Goal: Information Seeking & Learning: Find specific fact

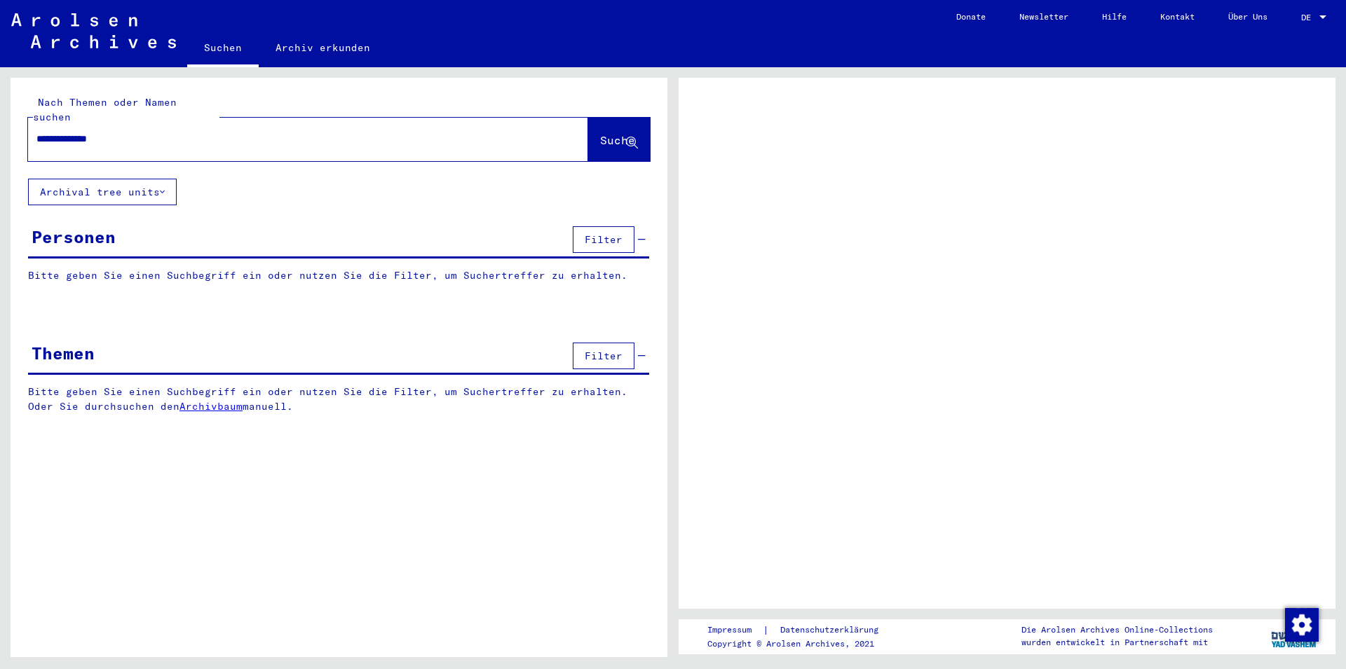
type input "**********"
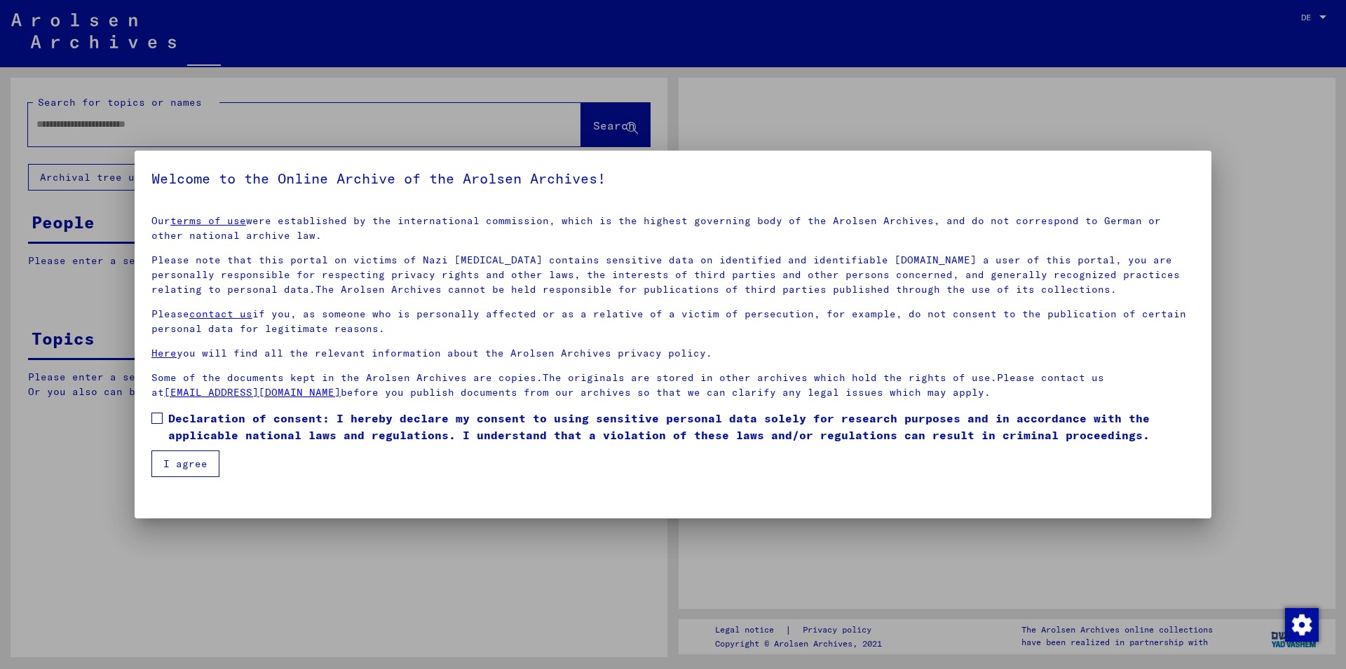
click at [162, 418] on span at bounding box center [156, 418] width 11 height 11
click at [164, 472] on button "I agree" at bounding box center [185, 464] width 68 height 27
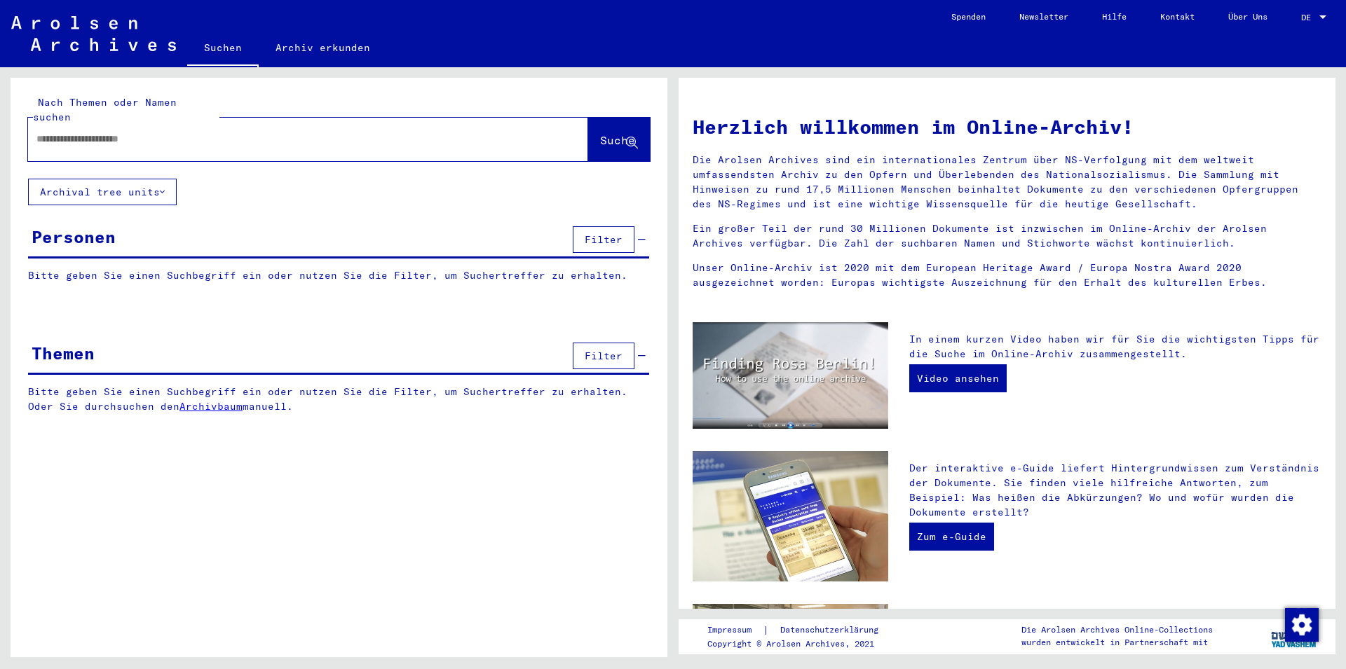
click at [116, 132] on input "text" at bounding box center [291, 139] width 510 height 15
type input "**********"
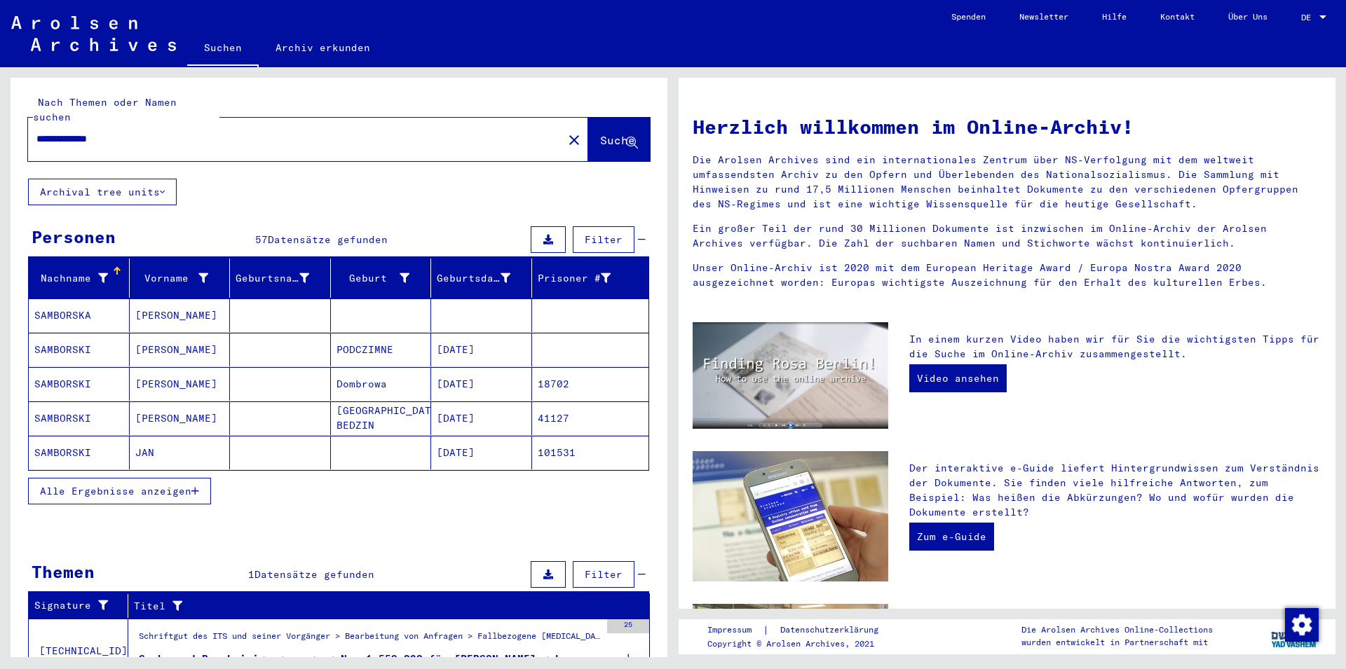
click at [132, 485] on span "Alle Ergebnisse anzeigen" at bounding box center [115, 491] width 151 height 13
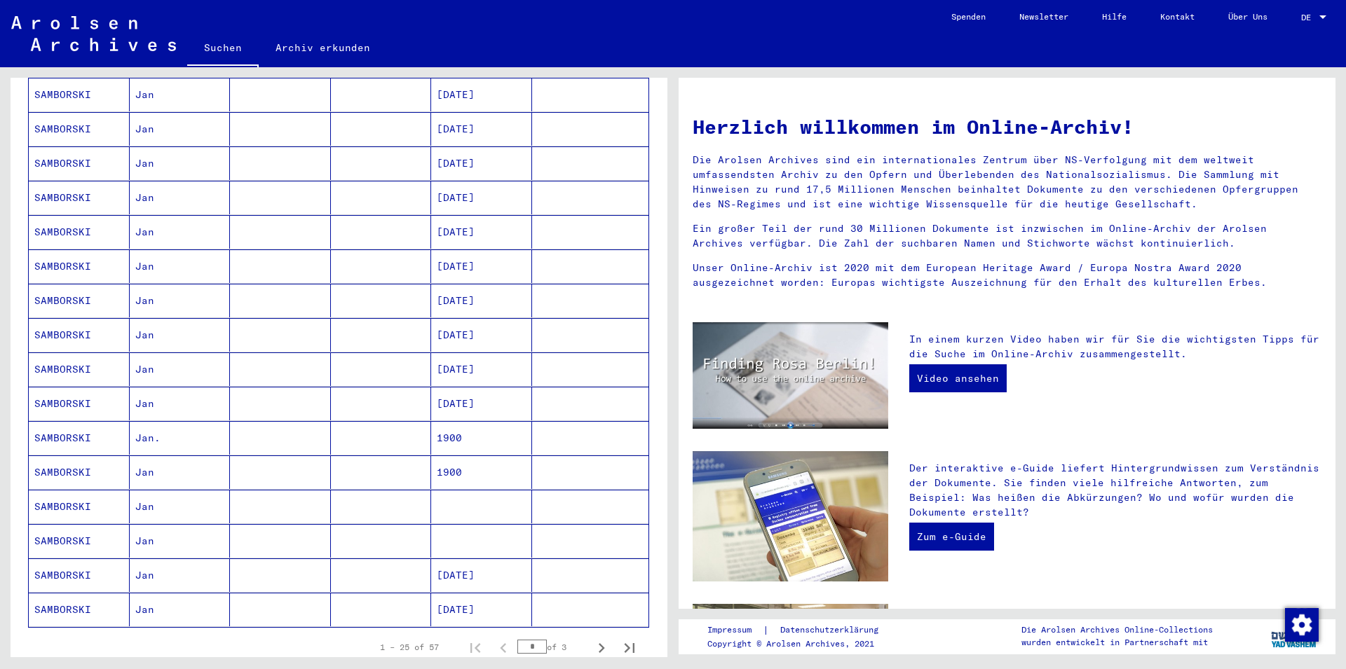
scroll to position [606, 0]
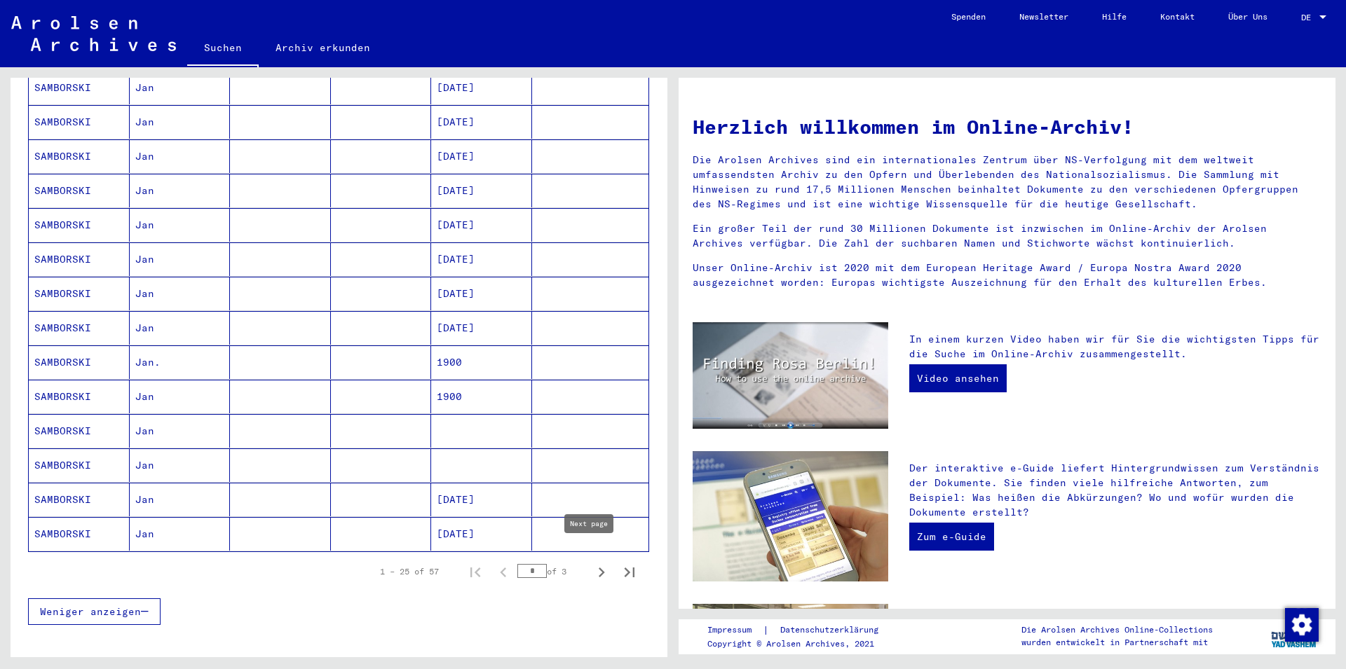
click at [592, 563] on icon "Next page" at bounding box center [602, 573] width 20 height 20
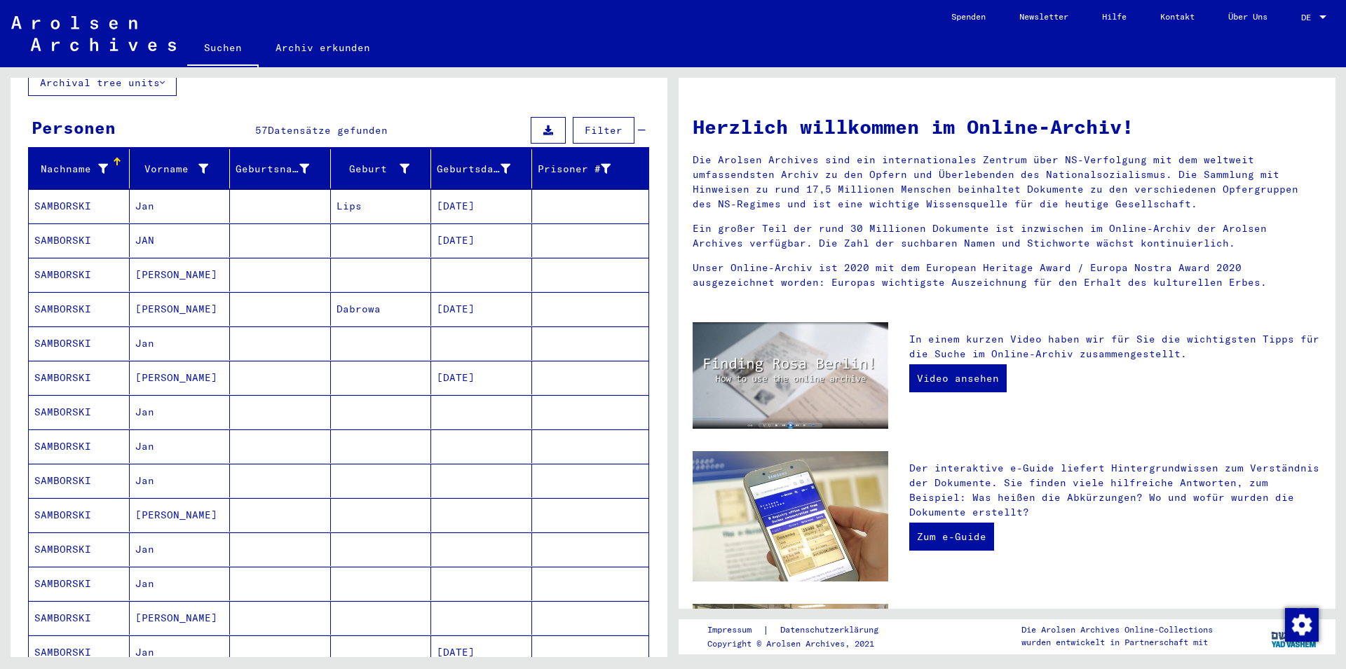
scroll to position [76, 0]
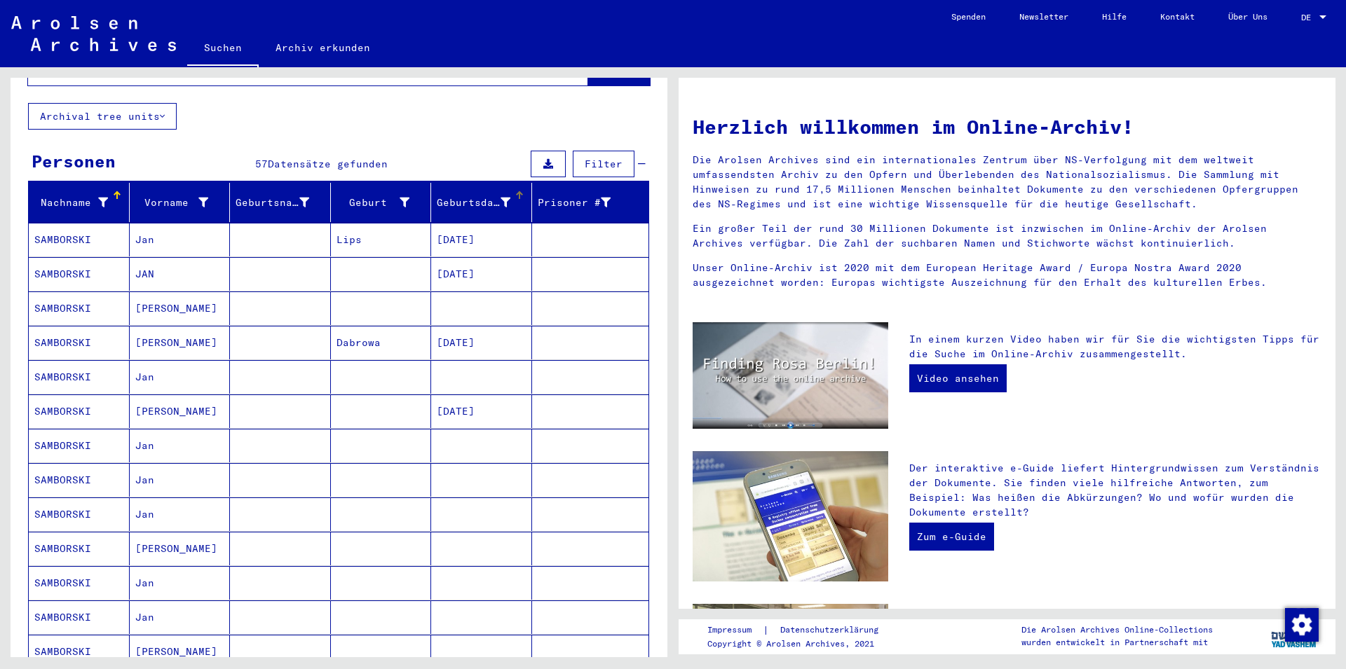
click at [470, 191] on div "Geburtsdatum" at bounding box center [484, 202] width 95 height 22
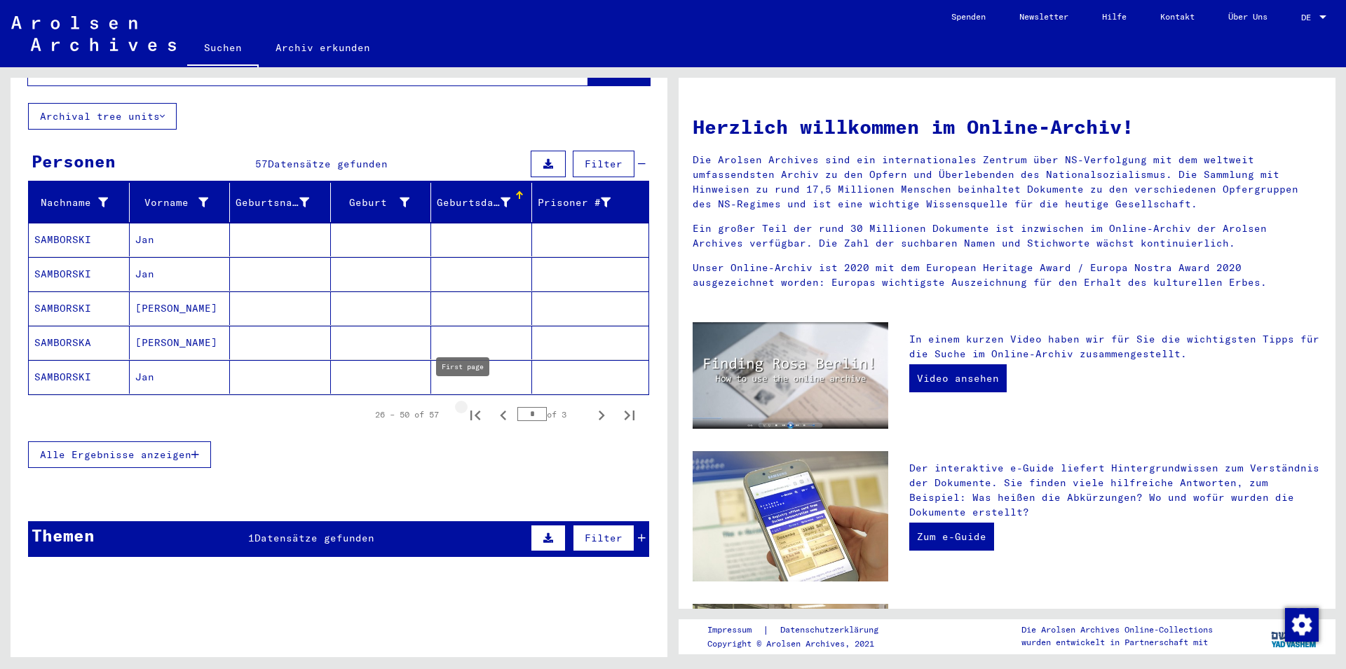
click at [470, 411] on icon "First page" at bounding box center [475, 416] width 10 height 10
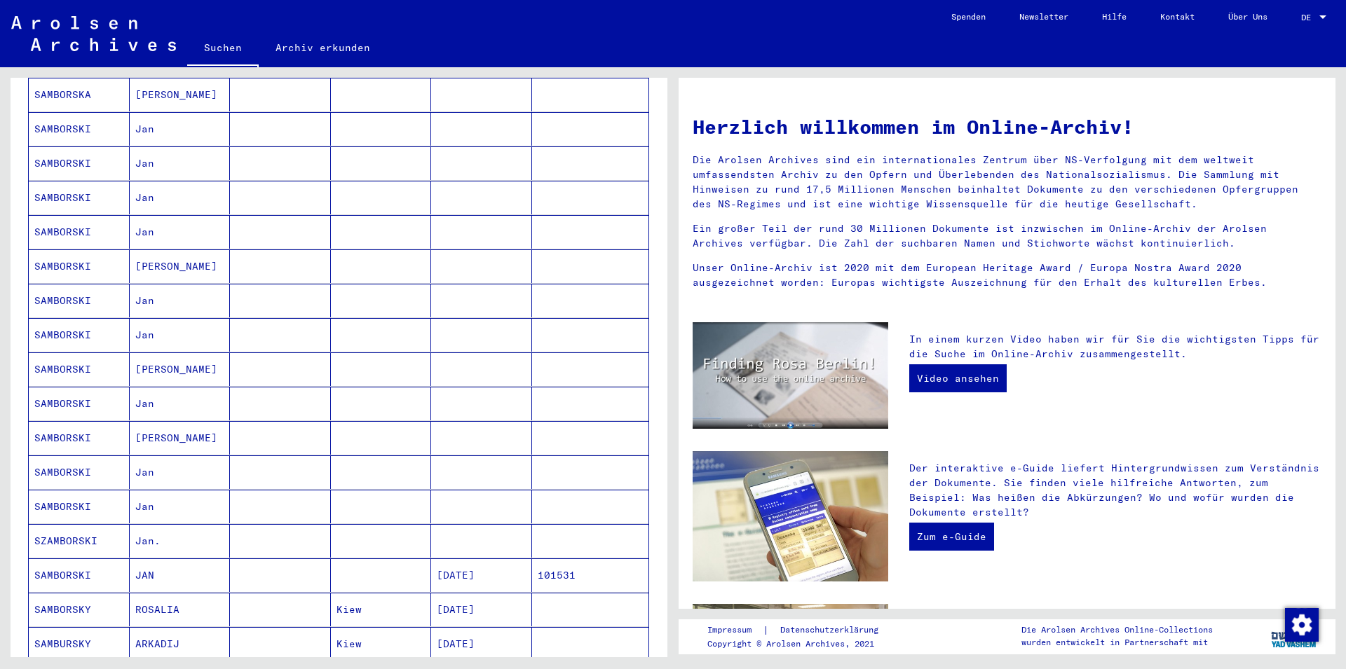
scroll to position [530, 0]
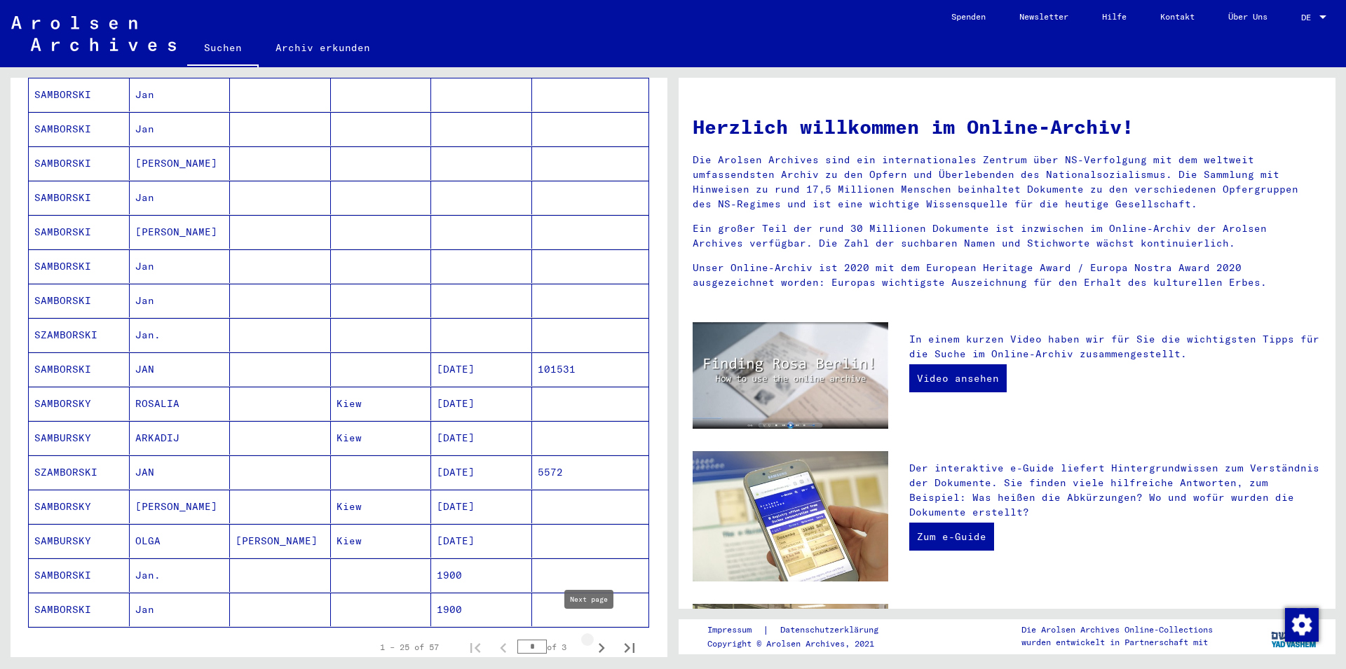
click at [592, 639] on icon "Next page" at bounding box center [602, 649] width 20 height 20
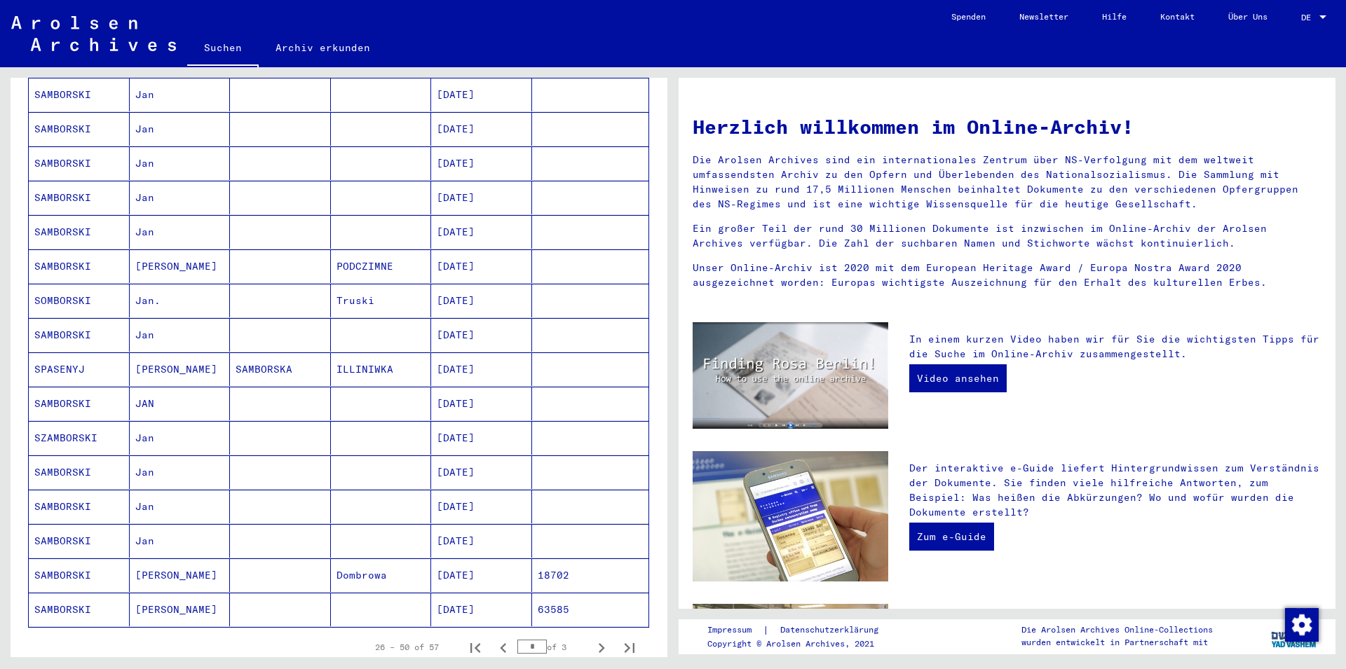
scroll to position [303, 0]
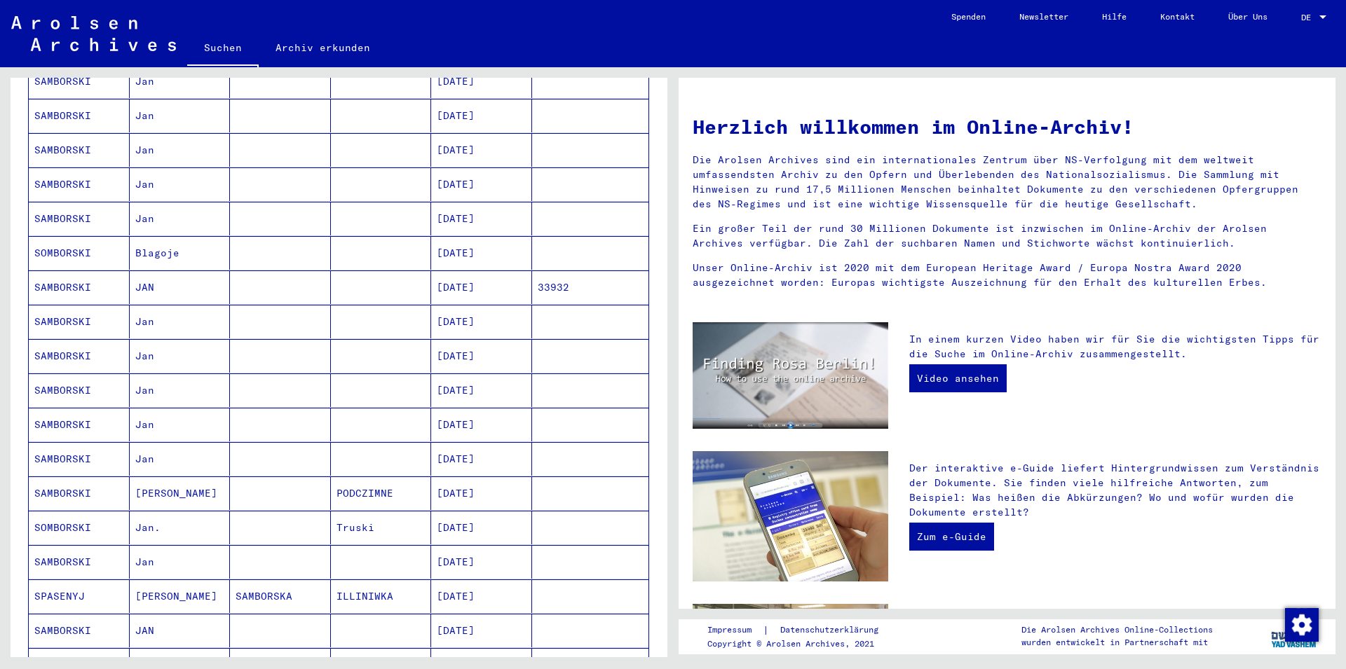
click at [495, 271] on mat-cell "[DATE]" at bounding box center [481, 288] width 101 height 34
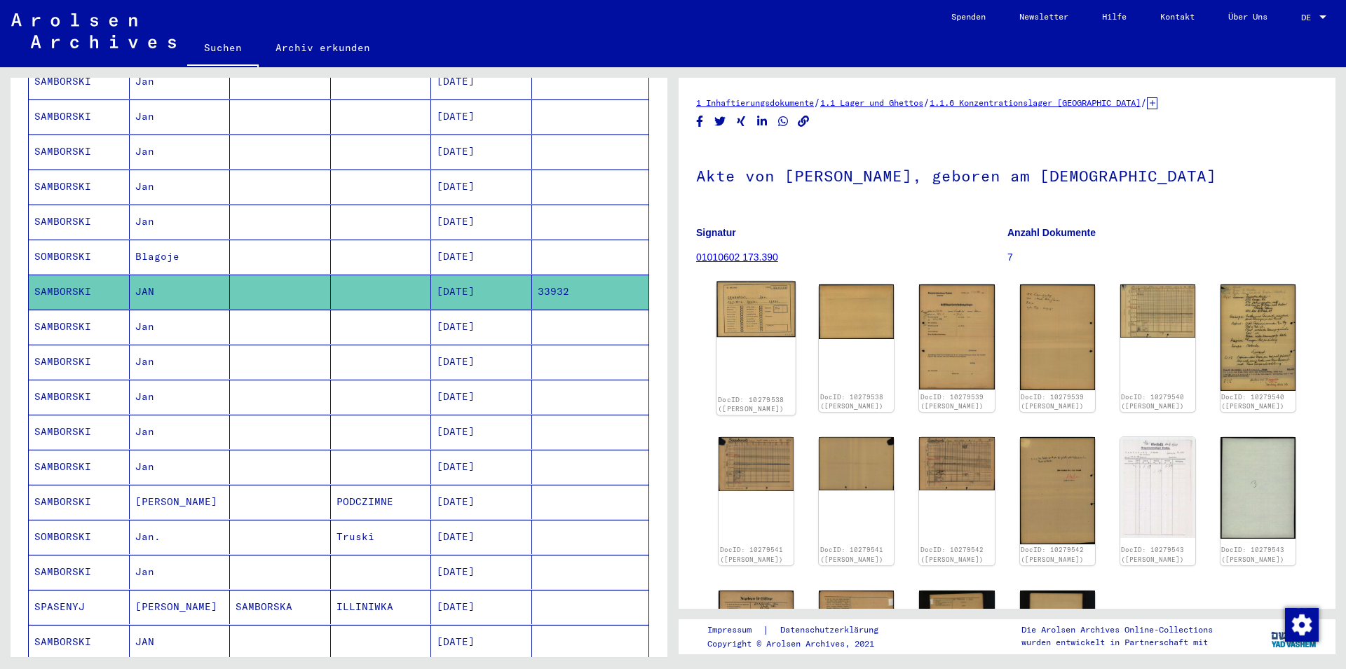
click at [752, 309] on img at bounding box center [755, 310] width 79 height 56
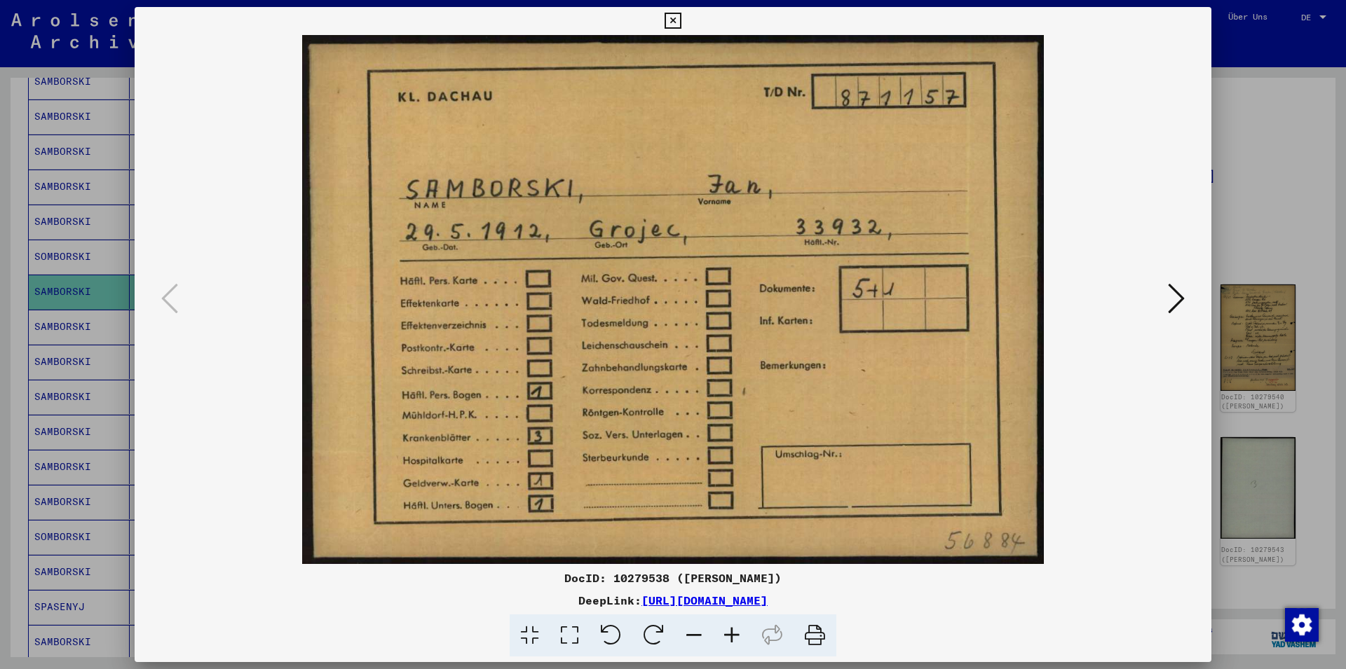
click at [681, 27] on icon at bounding box center [673, 21] width 16 height 17
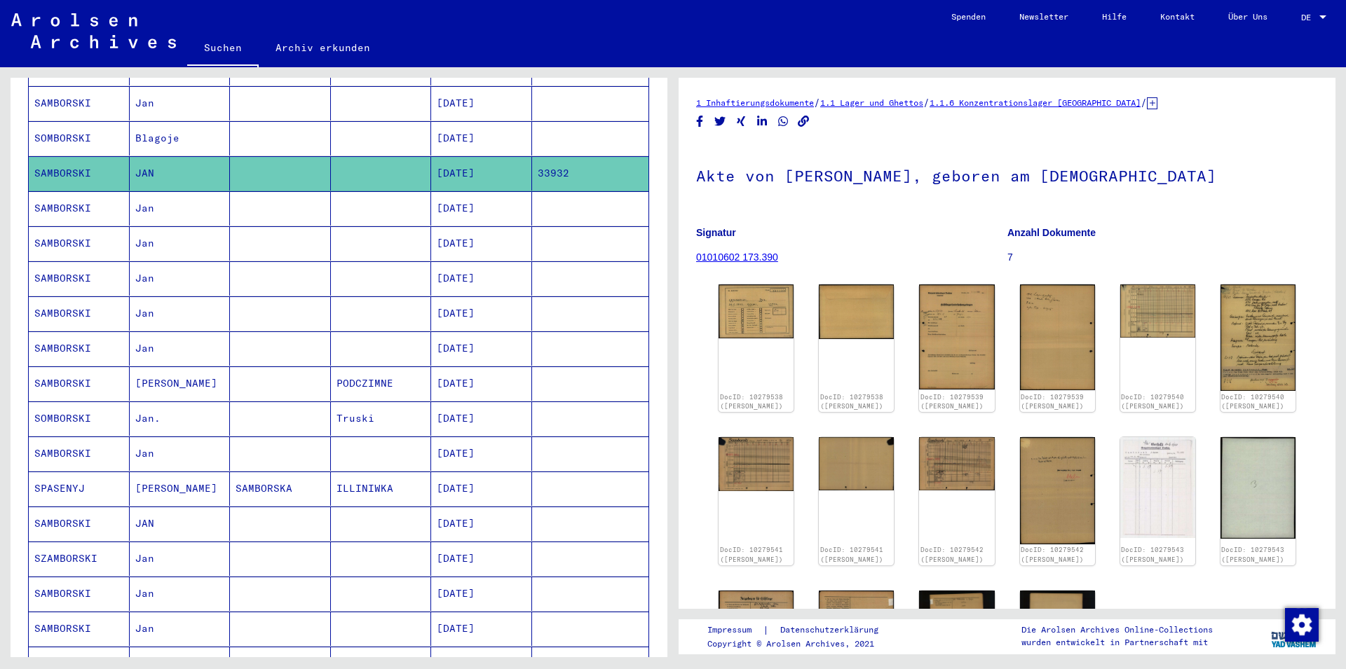
scroll to position [607, 0]
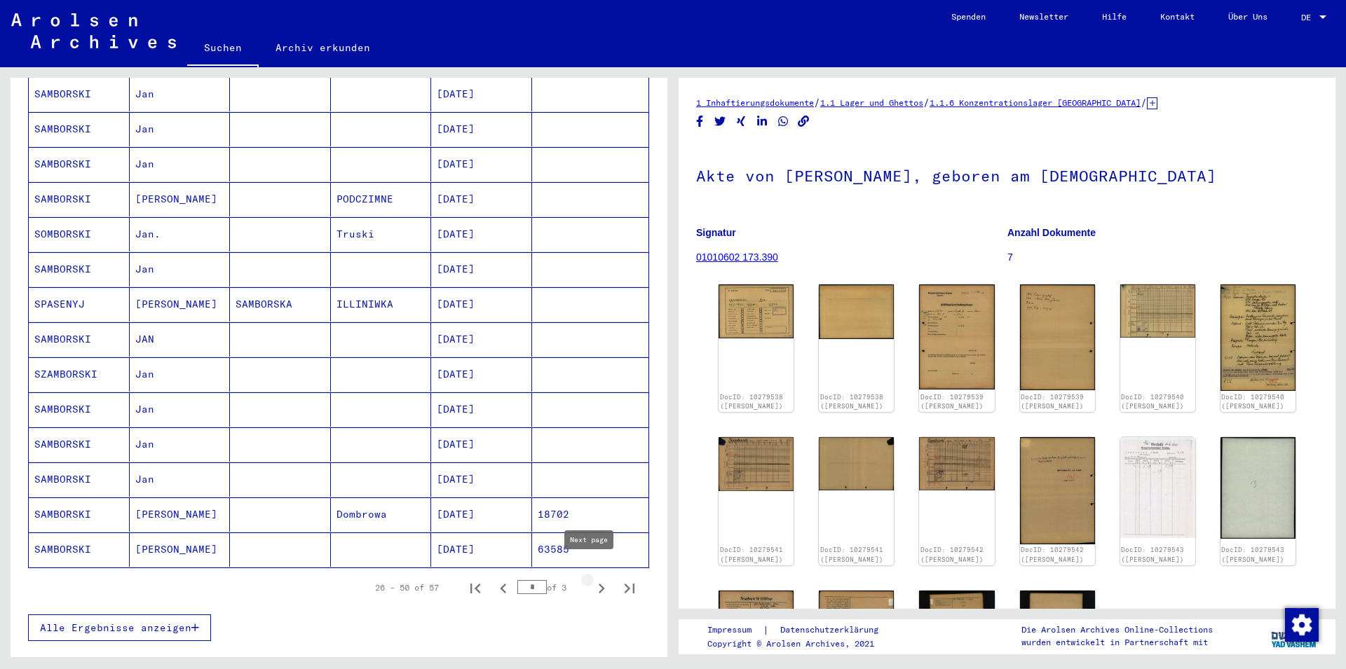
click at [592, 579] on icon "Next page" at bounding box center [602, 589] width 20 height 20
type input "*"
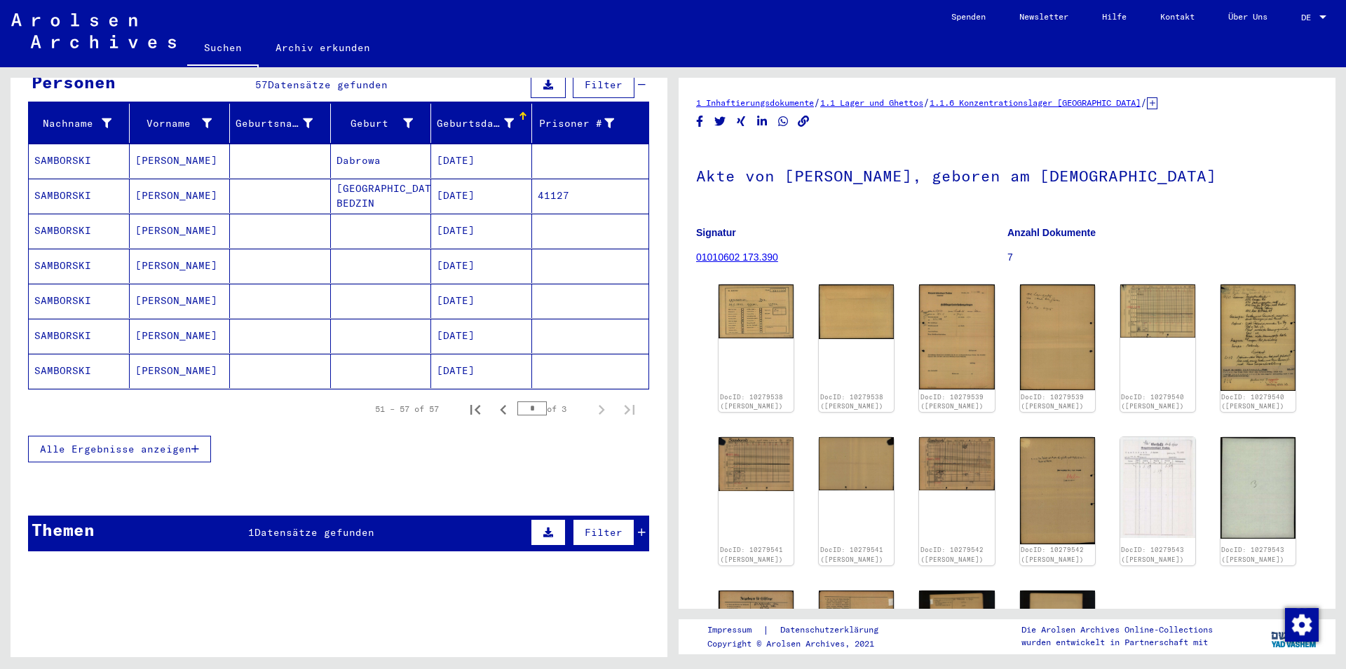
scroll to position [0, 0]
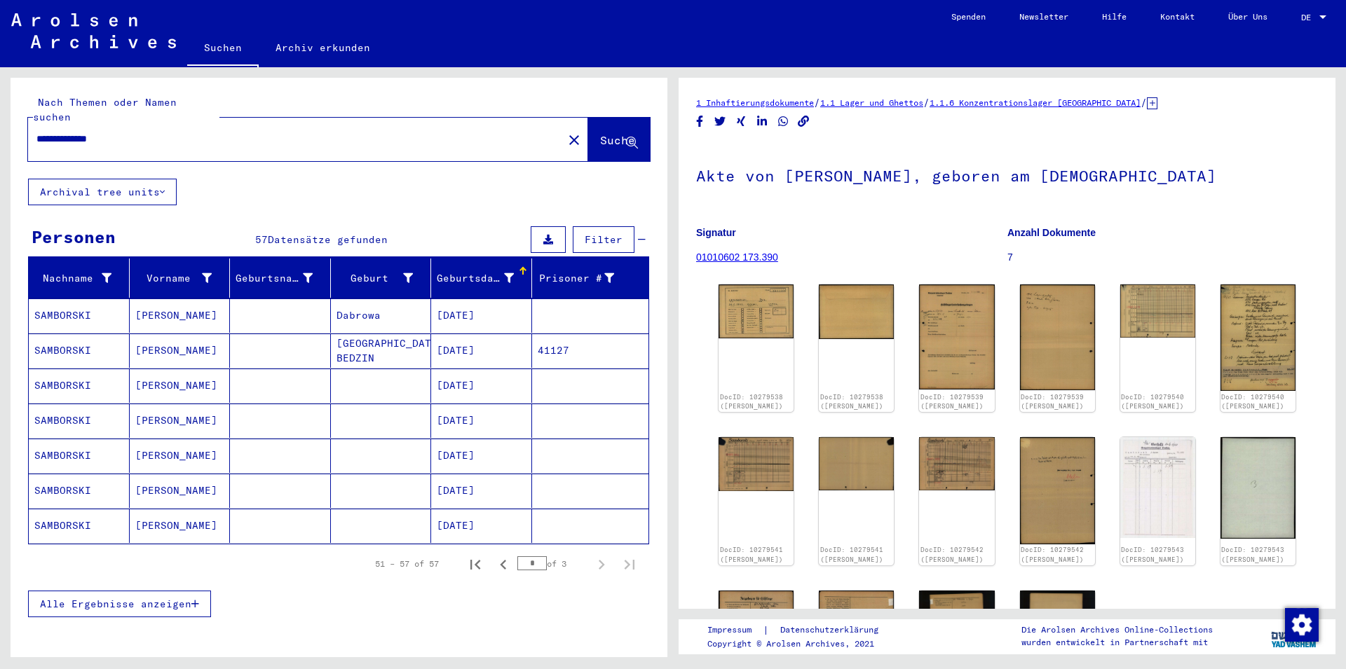
click at [600, 133] on span "Suche" at bounding box center [617, 140] width 35 height 14
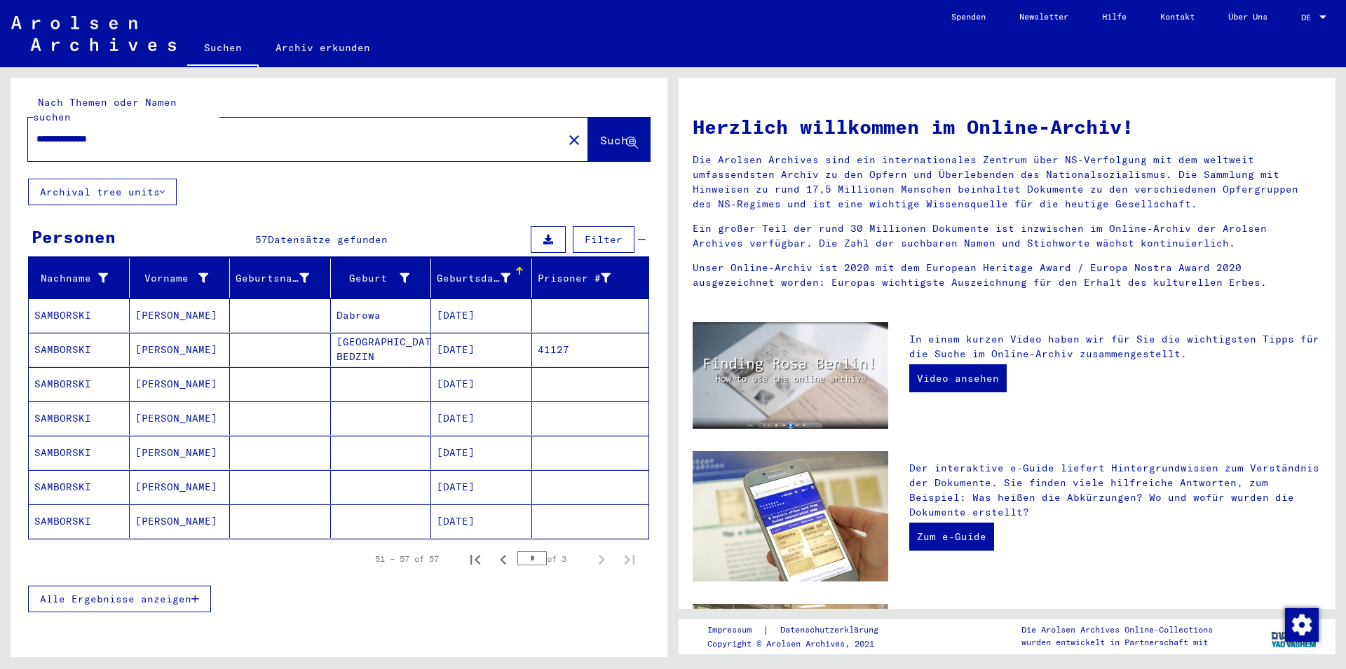
drag, startPoint x: 60, startPoint y: 124, endPoint x: 0, endPoint y: 144, distance: 62.7
click at [36, 144] on input "**********" at bounding box center [291, 139] width 510 height 15
type input "**********"
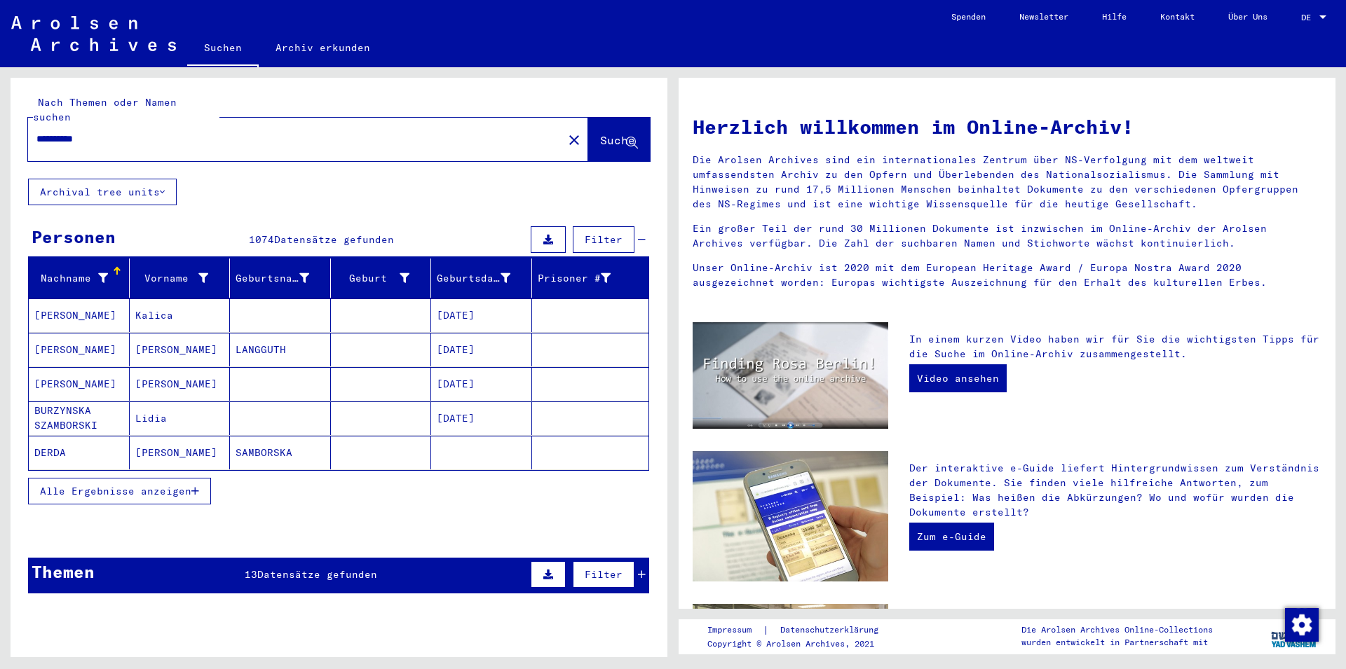
click at [115, 485] on span "Alle Ergebnisse anzeigen" at bounding box center [115, 491] width 151 height 13
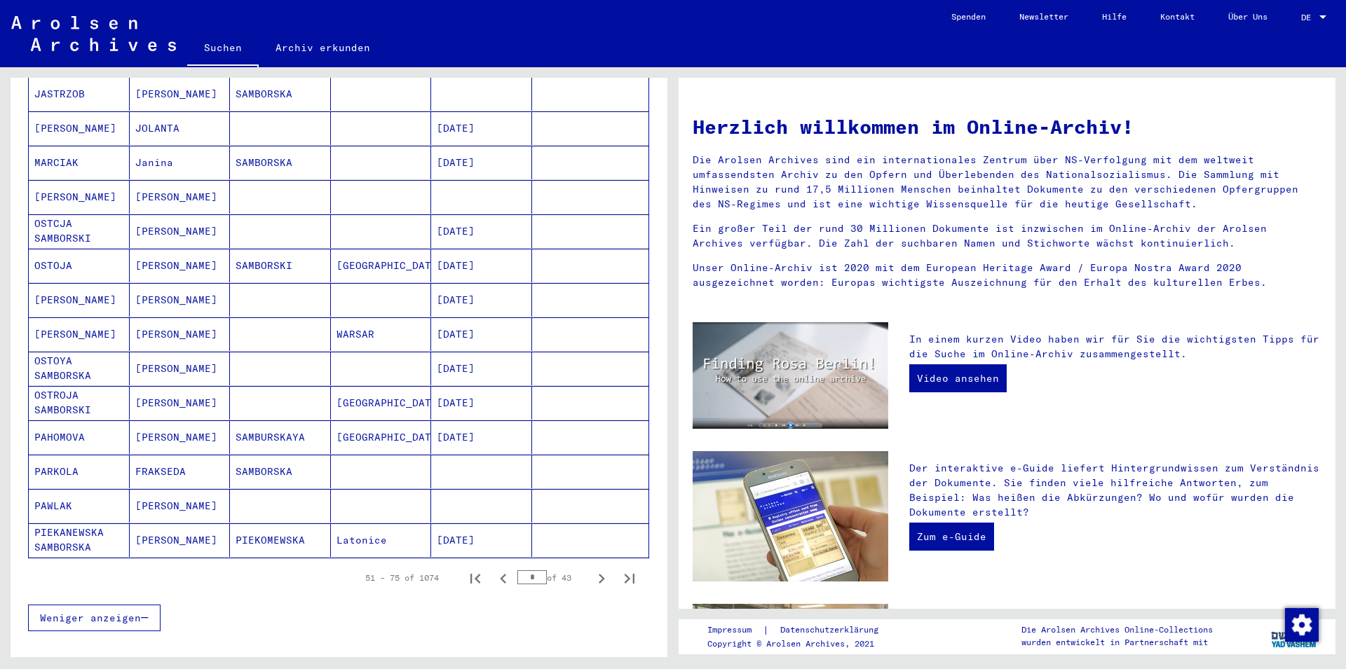
scroll to position [606, 0]
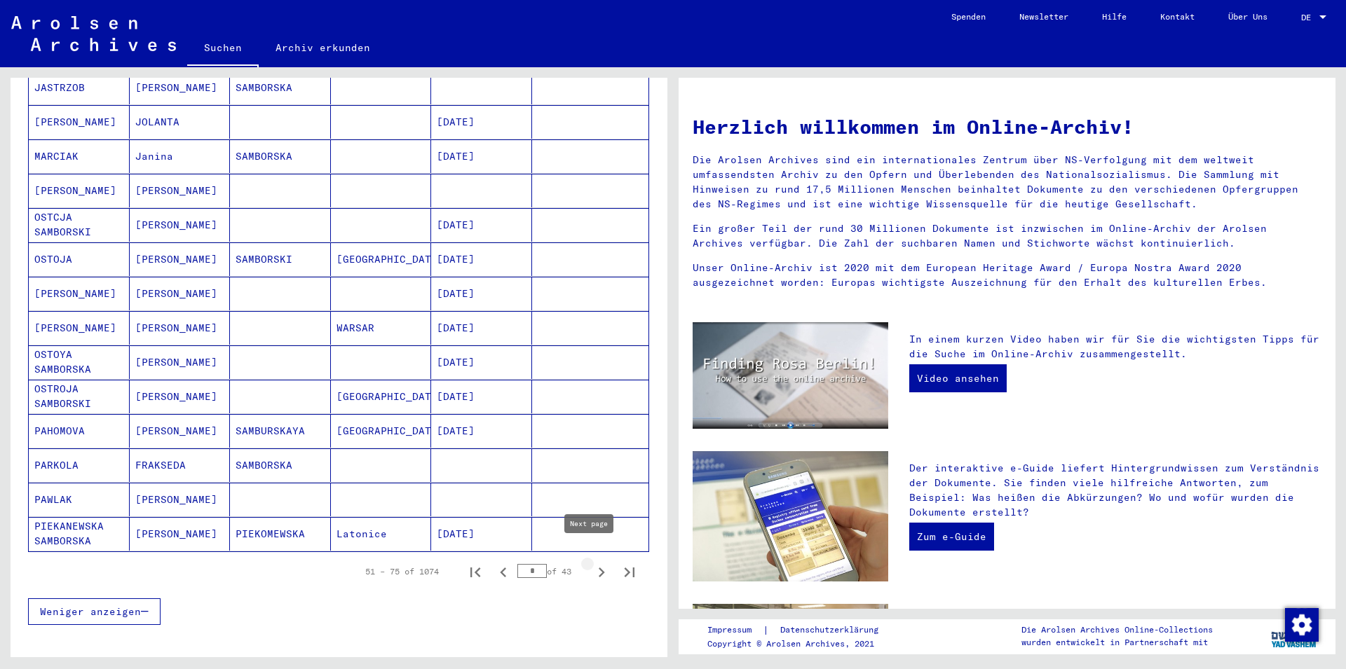
click at [592, 563] on icon "Next page" at bounding box center [602, 573] width 20 height 20
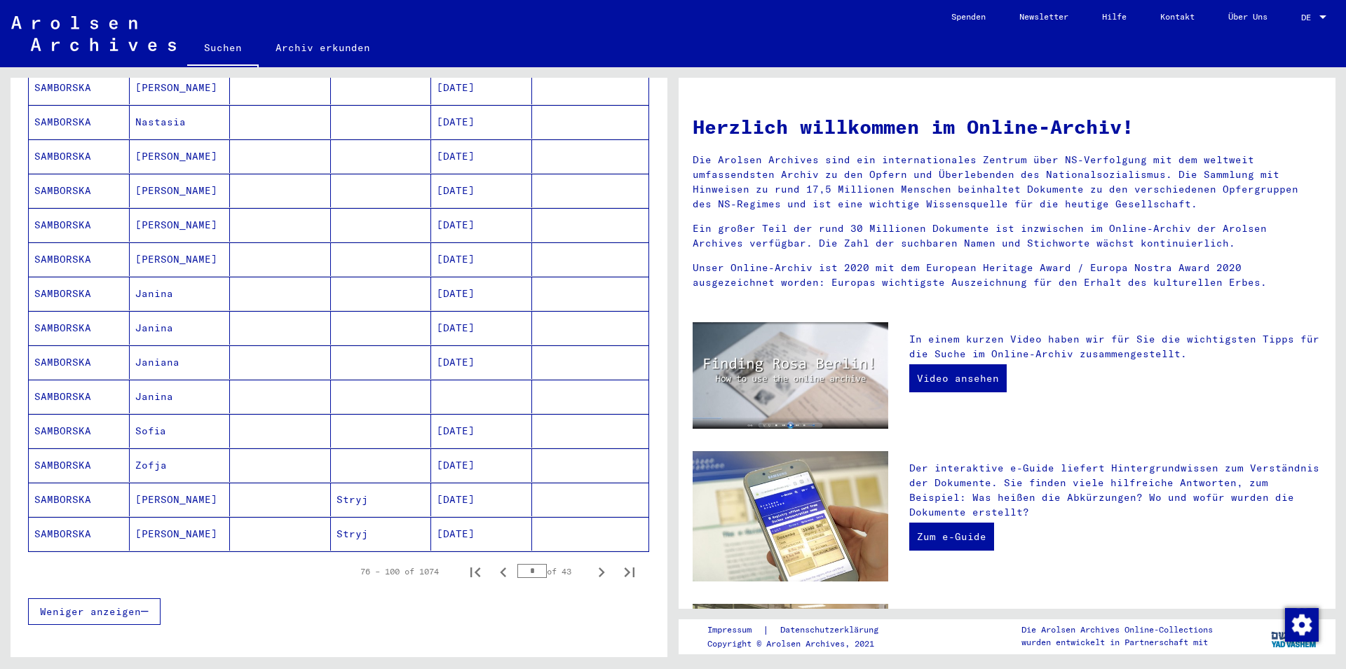
click at [592, 563] on icon "Next page" at bounding box center [602, 573] width 20 height 20
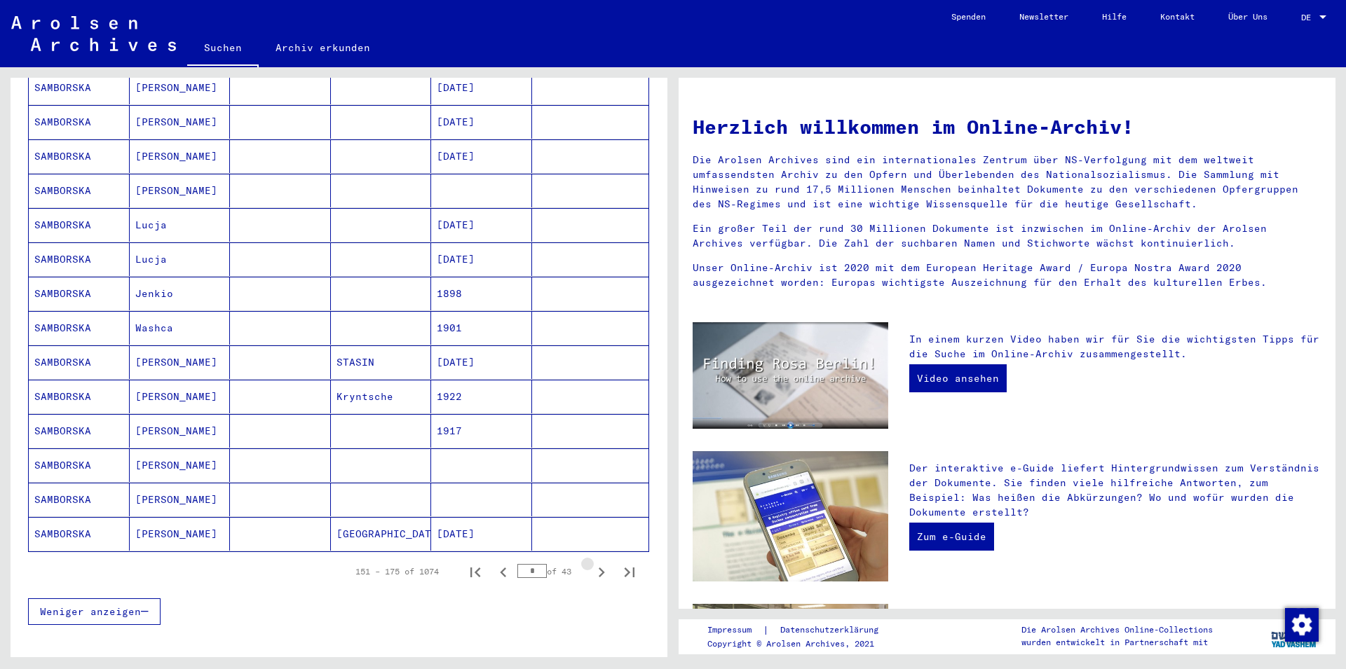
click at [592, 563] on icon "Next page" at bounding box center [602, 573] width 20 height 20
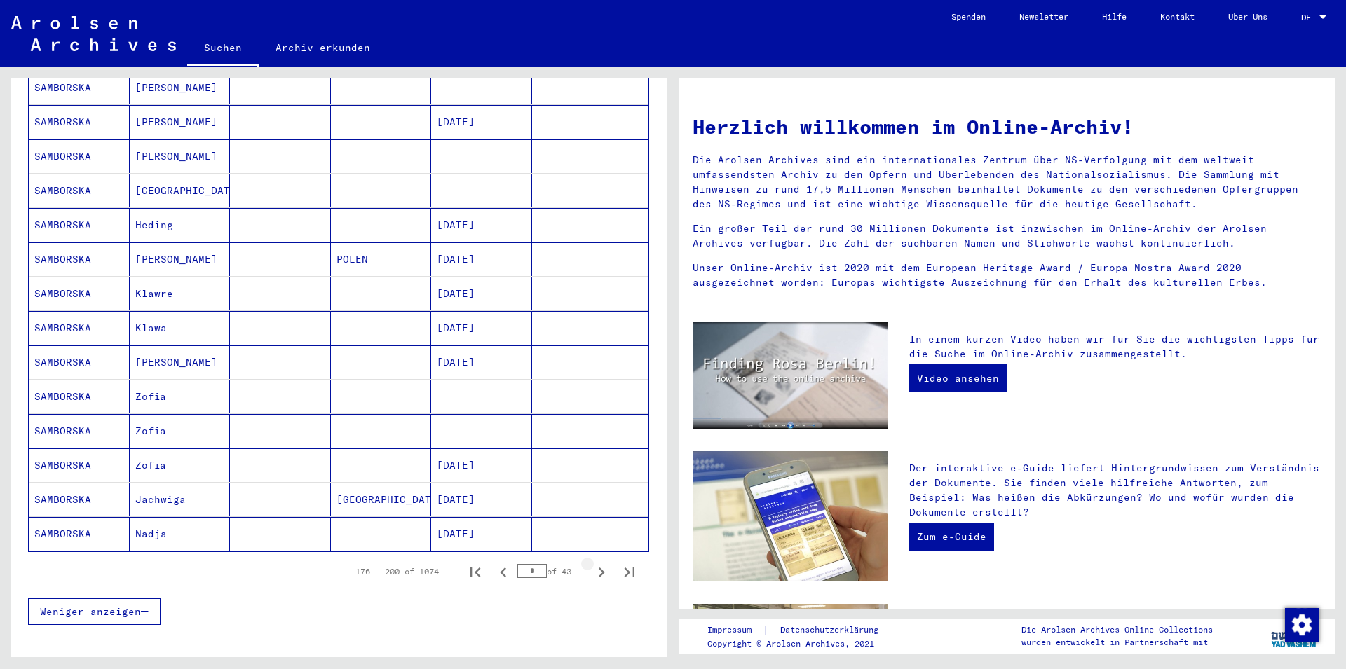
click at [592, 563] on icon "Next page" at bounding box center [602, 573] width 20 height 20
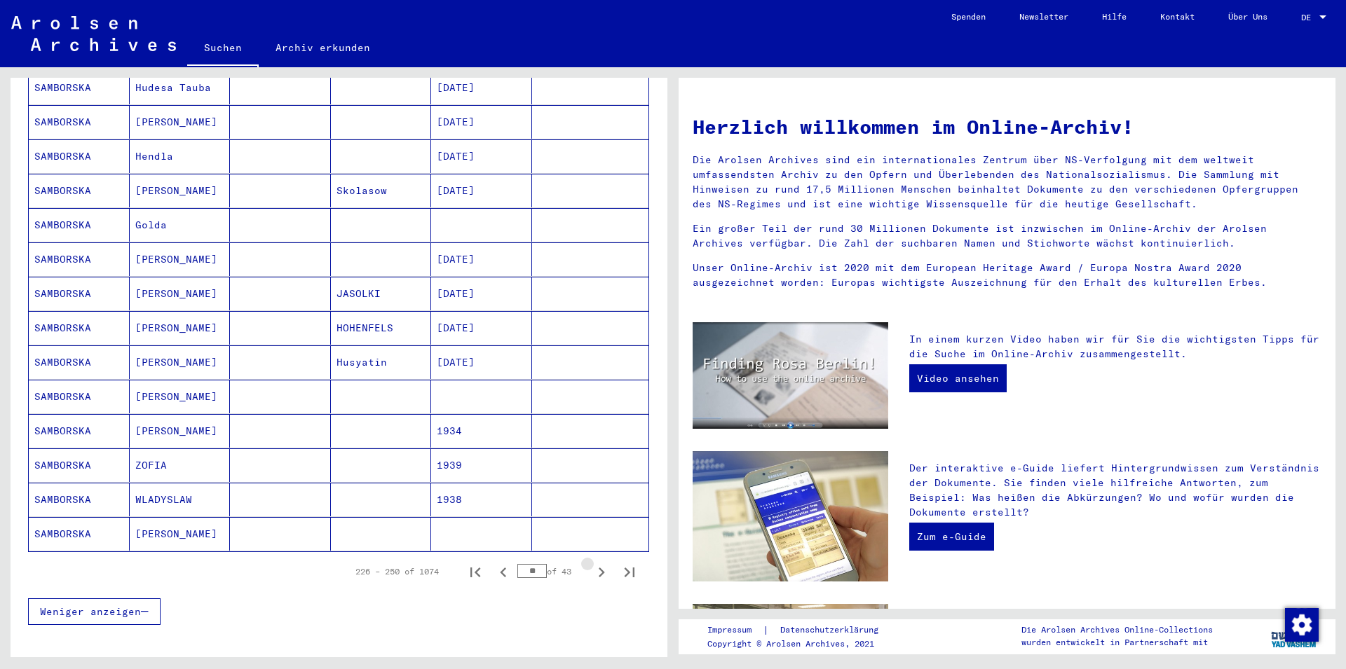
click at [592, 563] on icon "Next page" at bounding box center [602, 573] width 20 height 20
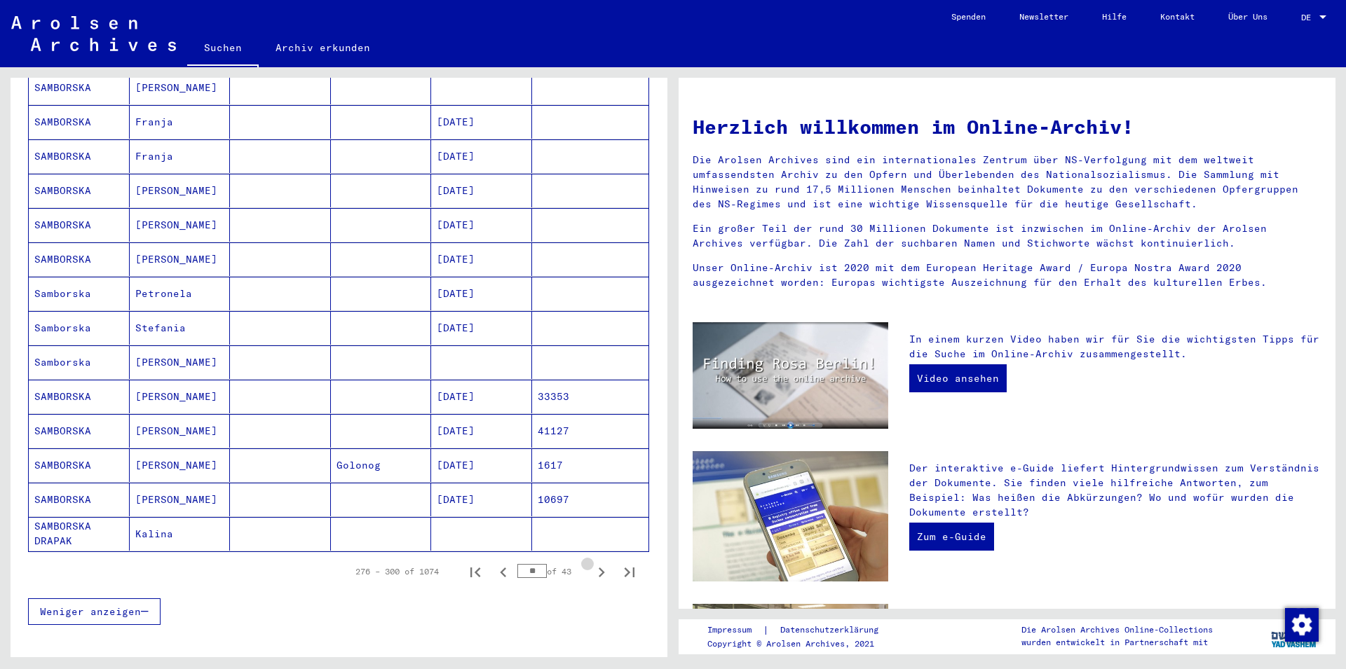
click at [592, 563] on icon "Next page" at bounding box center [602, 573] width 20 height 20
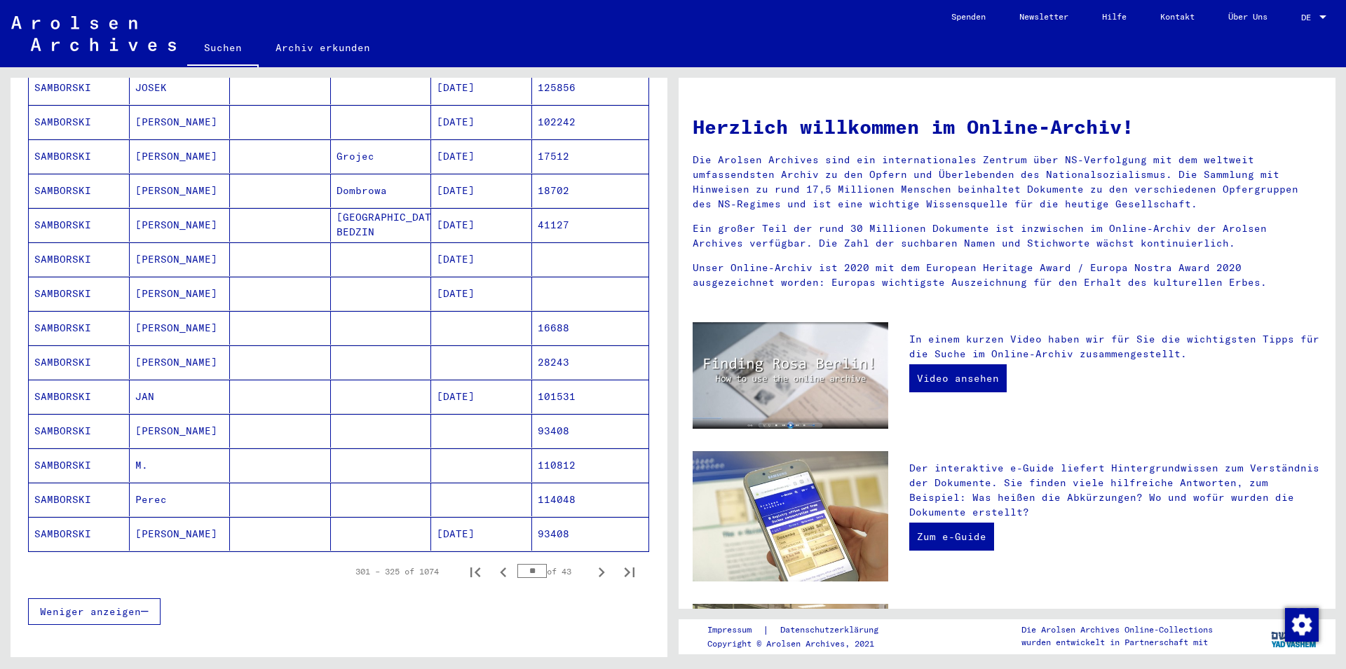
click at [592, 563] on icon "Next page" at bounding box center [602, 573] width 20 height 20
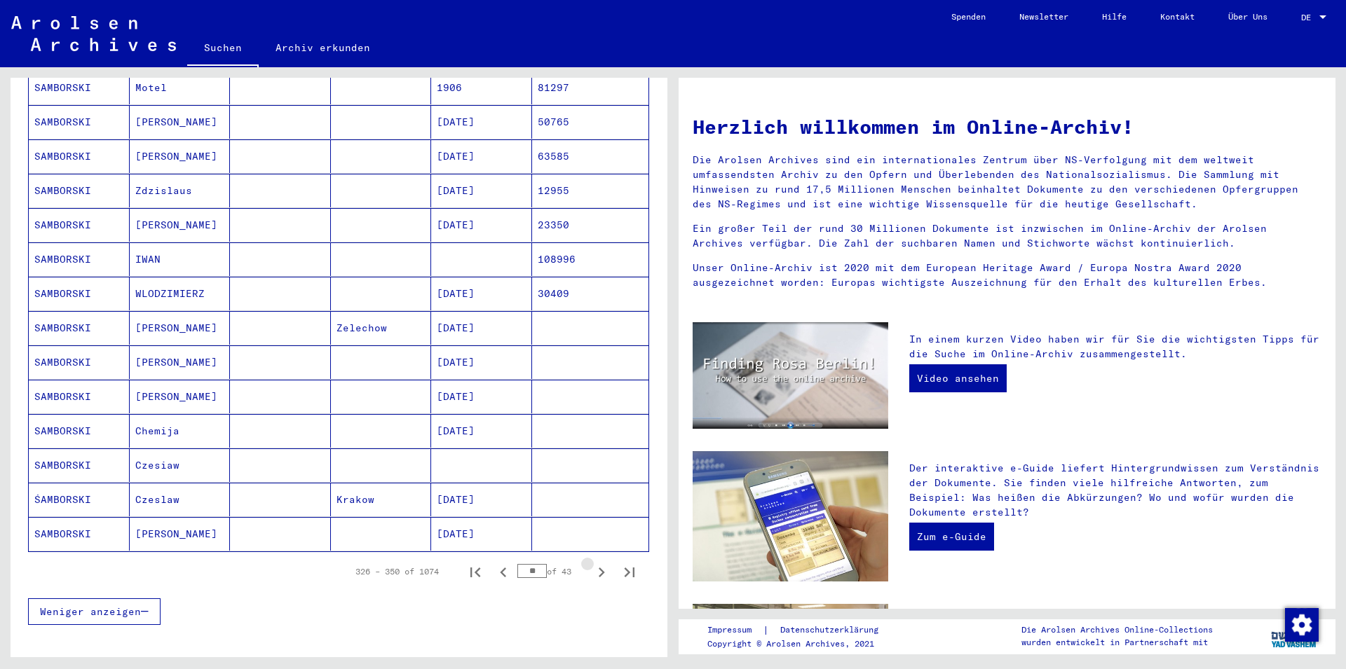
click at [592, 563] on icon "Next page" at bounding box center [602, 573] width 20 height 20
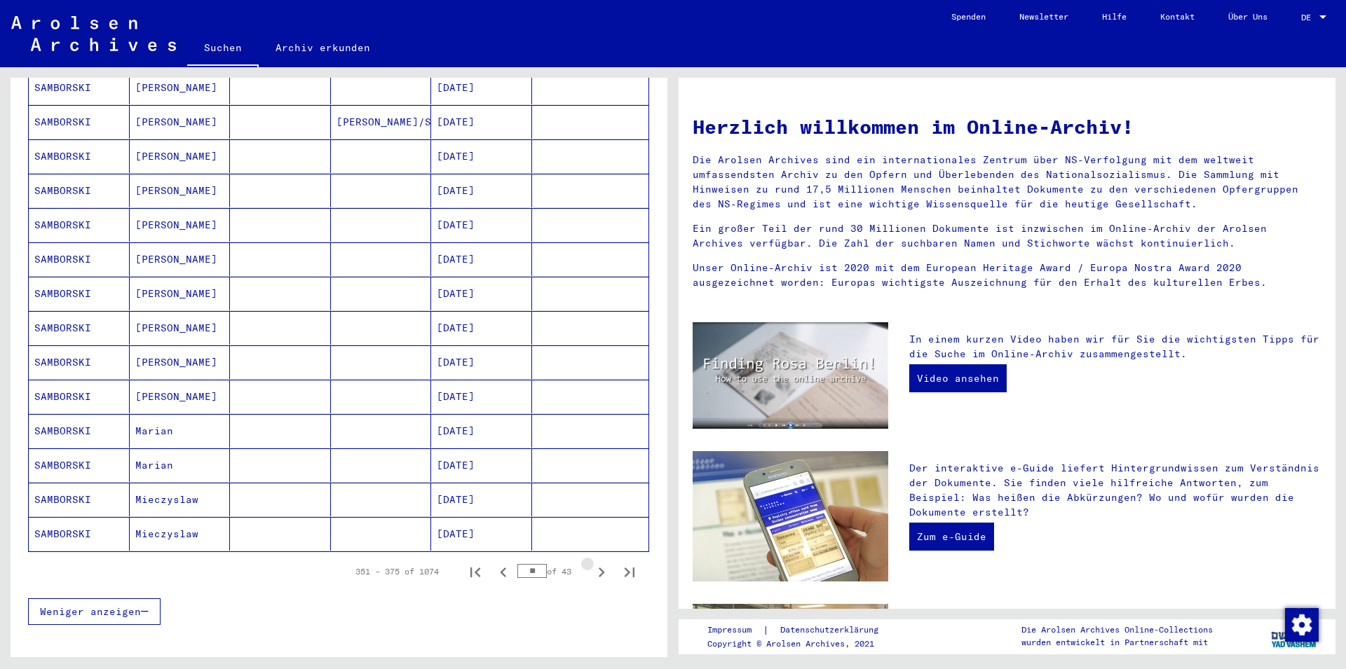
click at [592, 563] on icon "Next page" at bounding box center [602, 573] width 20 height 20
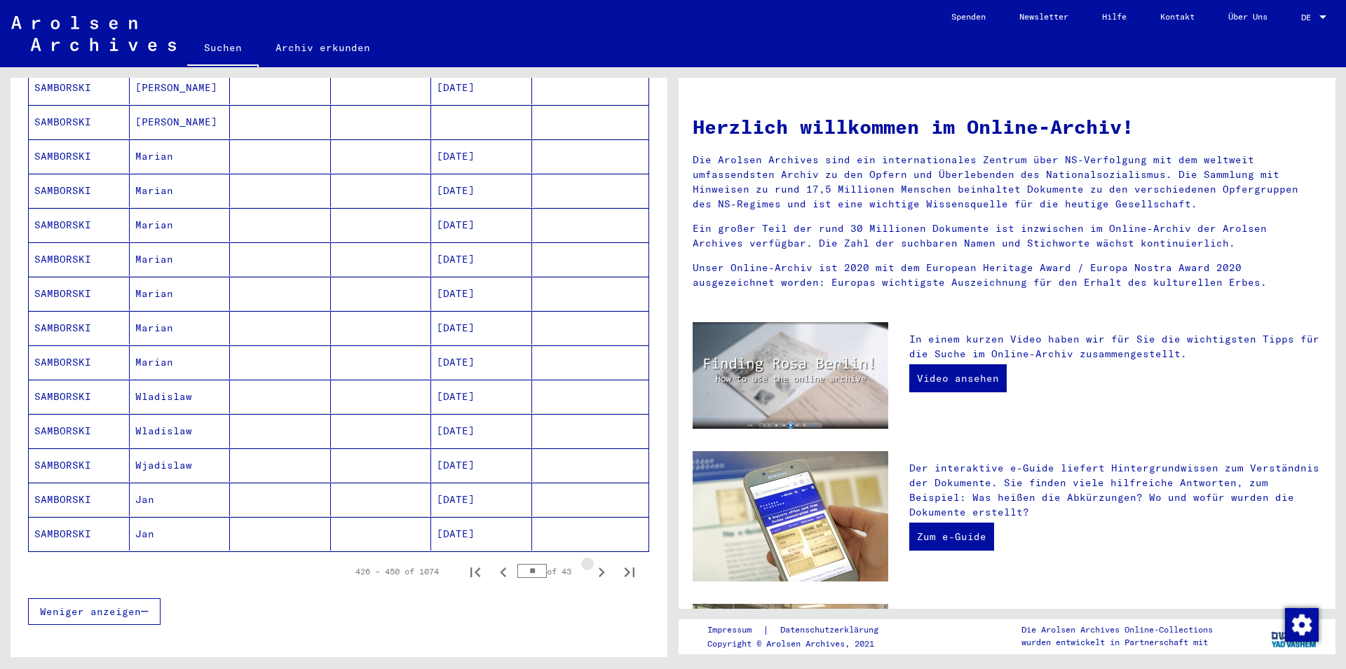
click at [592, 563] on icon "Next page" at bounding box center [602, 573] width 20 height 20
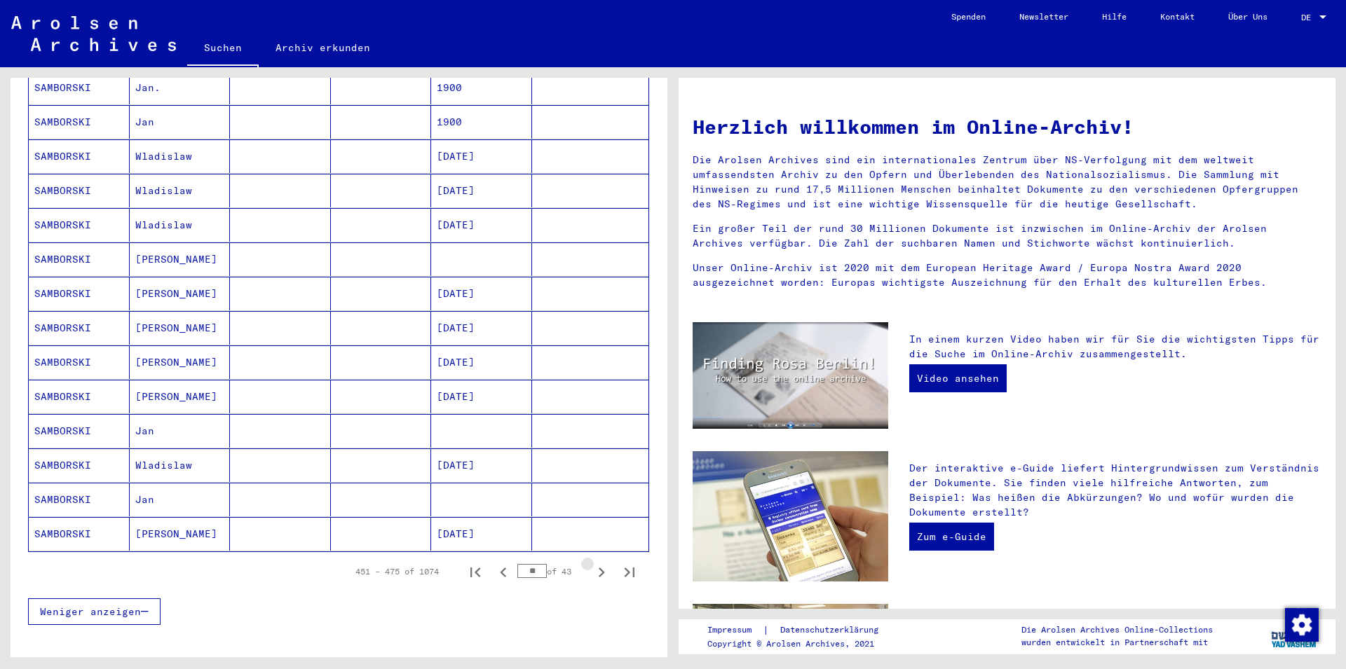
click at [592, 563] on icon "Next page" at bounding box center [602, 573] width 20 height 20
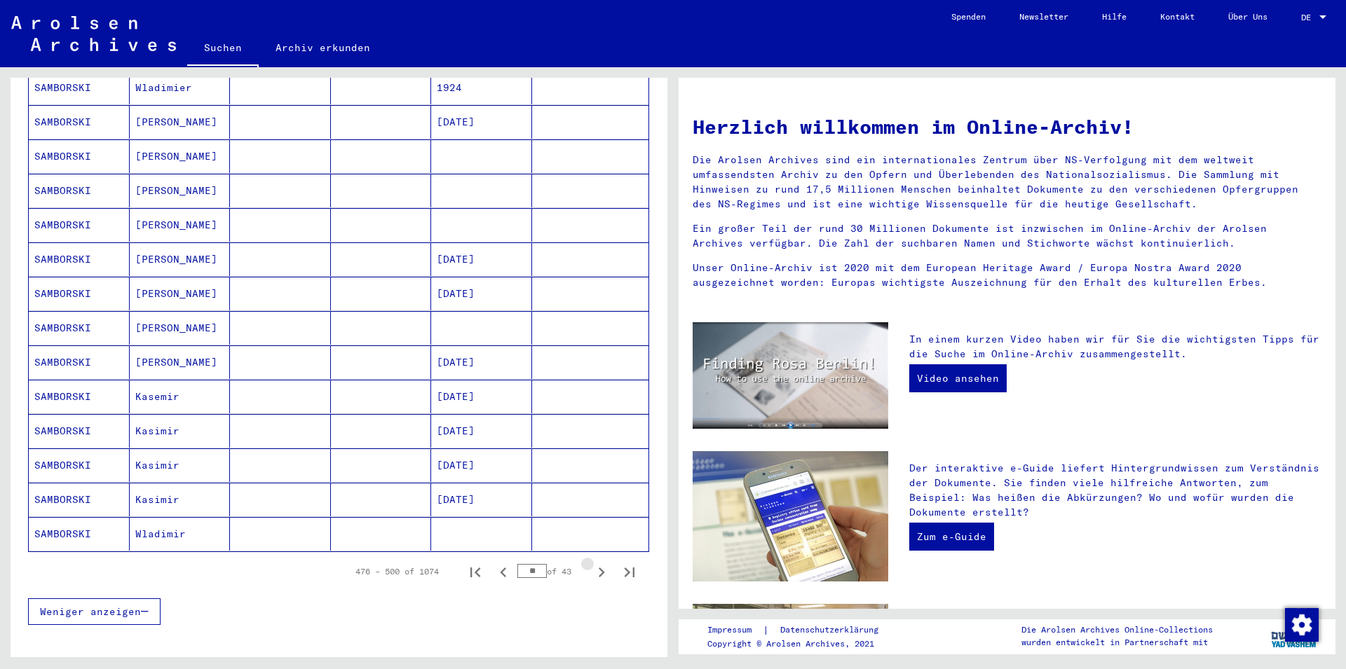
click at [592, 563] on icon "Next page" at bounding box center [602, 573] width 20 height 20
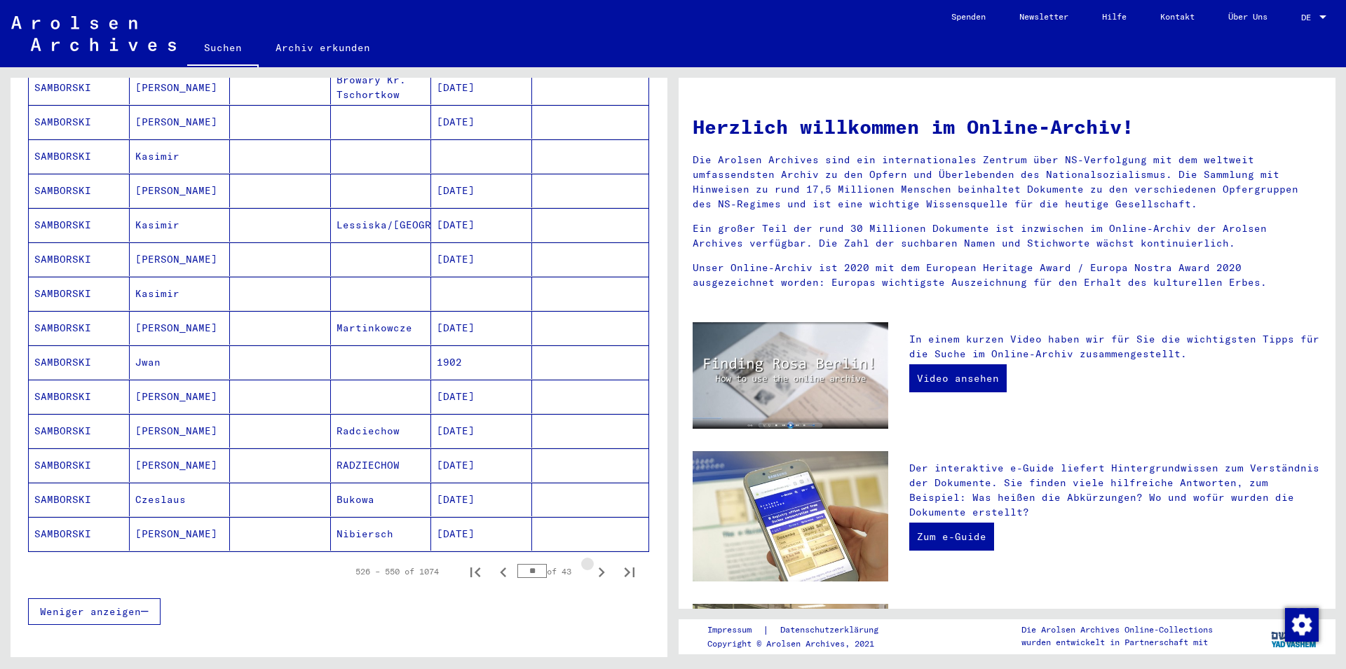
click at [592, 563] on icon "Next page" at bounding box center [602, 573] width 20 height 20
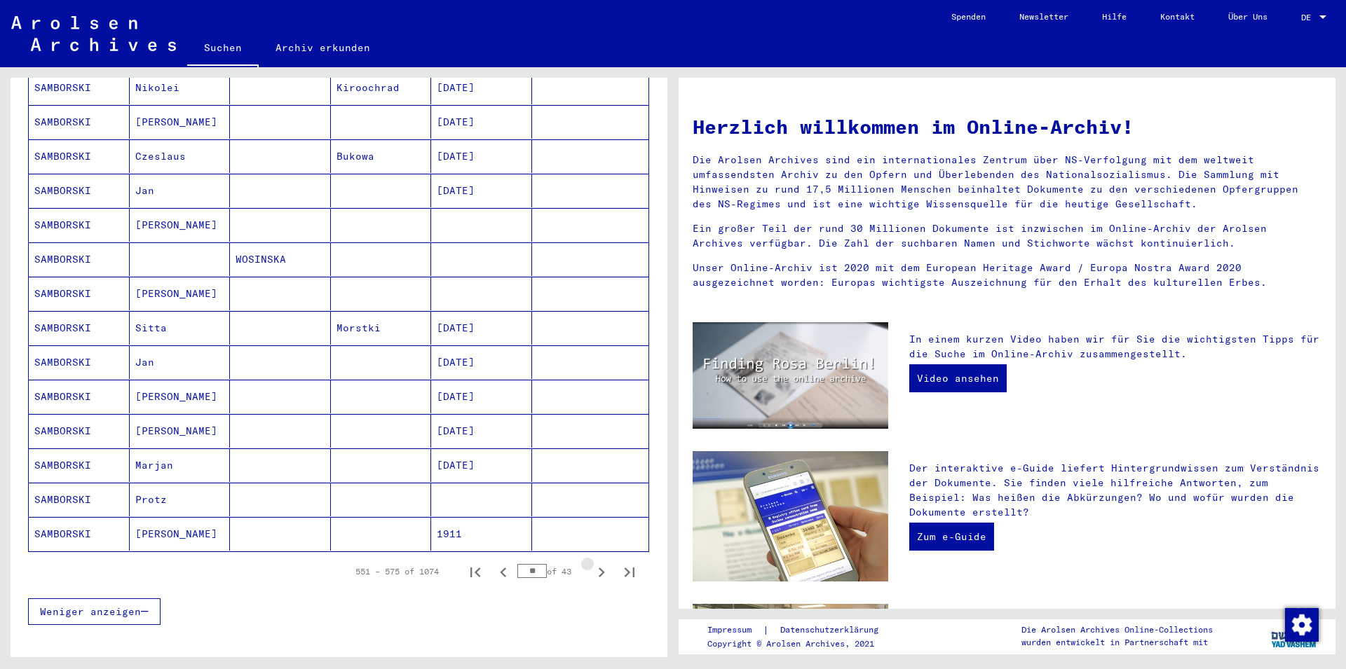
click at [592, 563] on icon "Next page" at bounding box center [602, 573] width 20 height 20
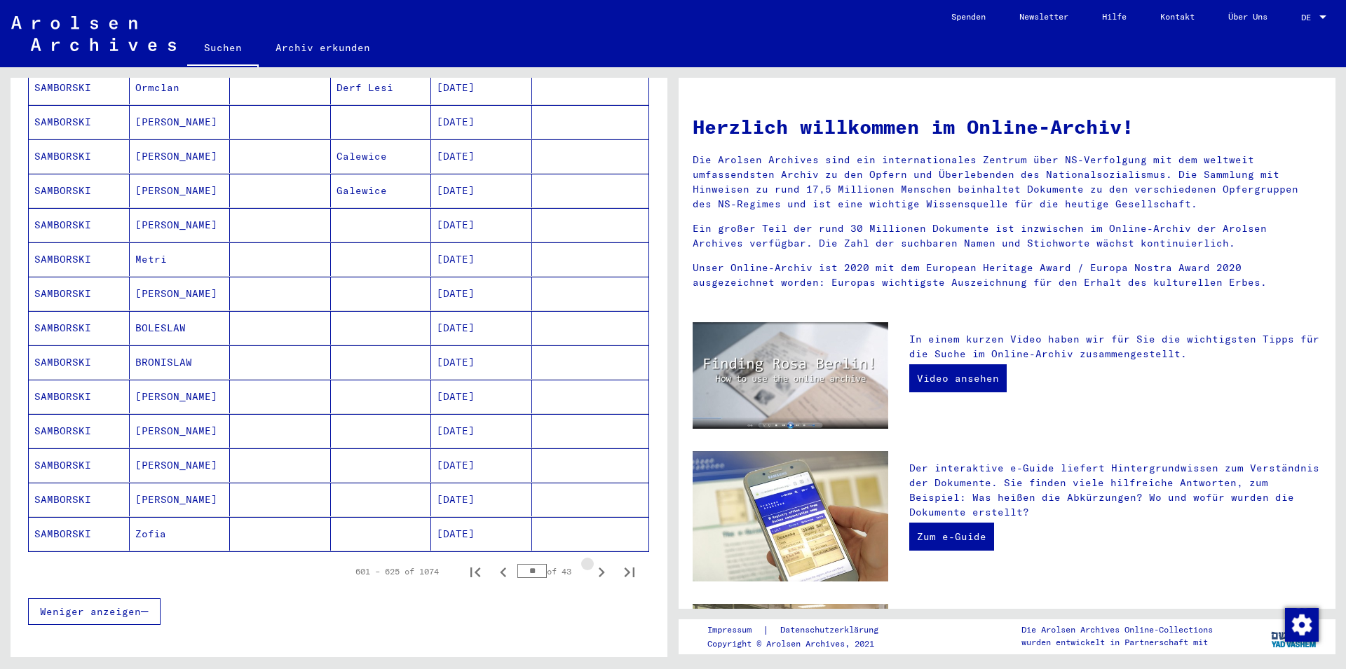
click at [592, 563] on icon "Next page" at bounding box center [602, 573] width 20 height 20
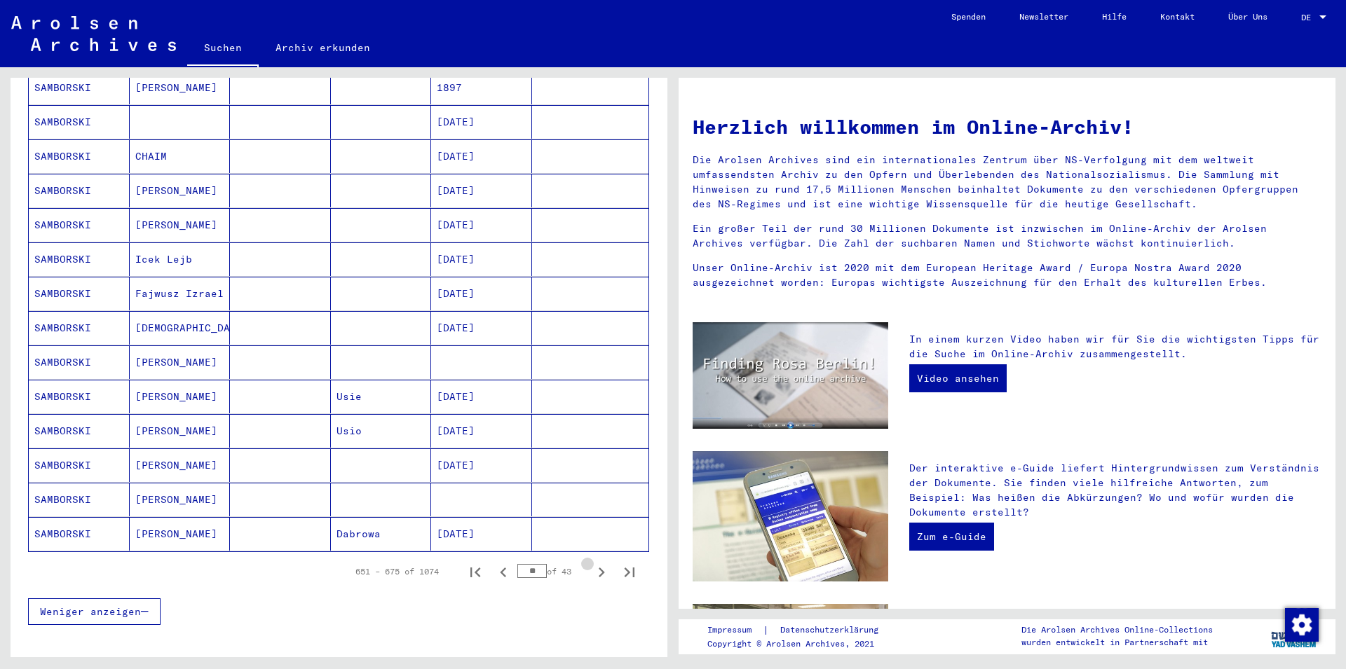
click at [592, 563] on icon "Next page" at bounding box center [602, 573] width 20 height 20
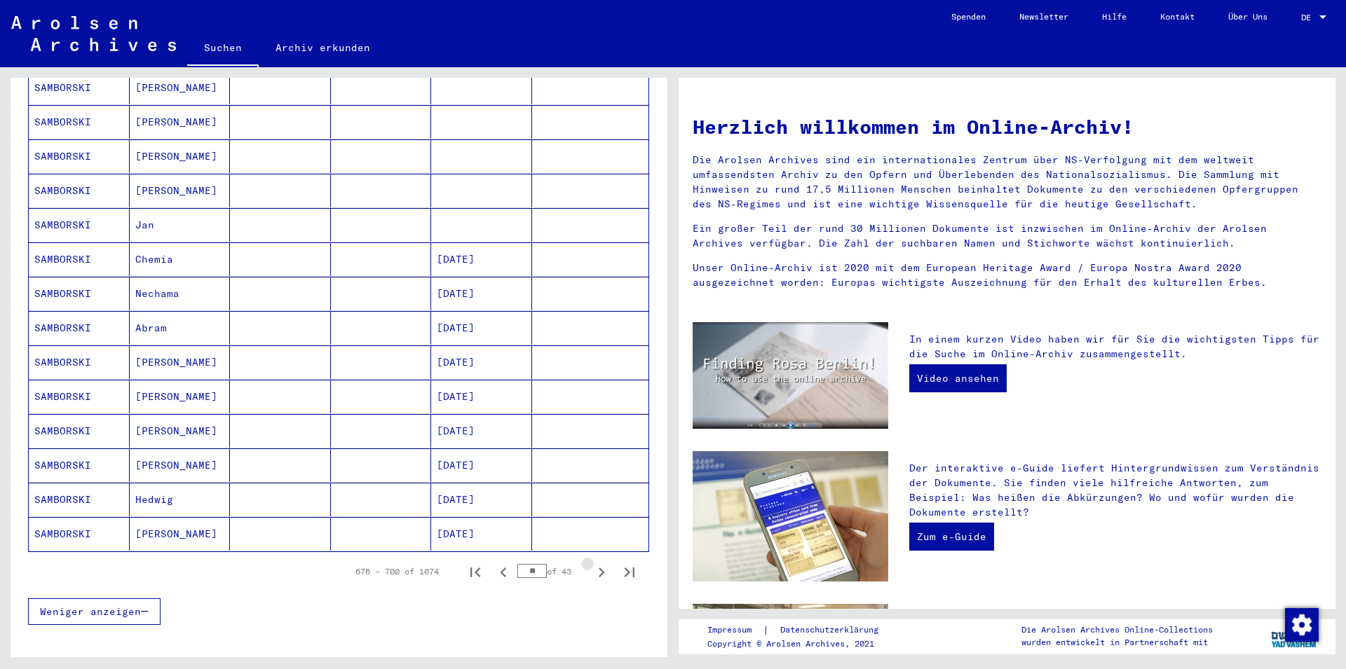
click at [592, 563] on icon "Next page" at bounding box center [602, 573] width 20 height 20
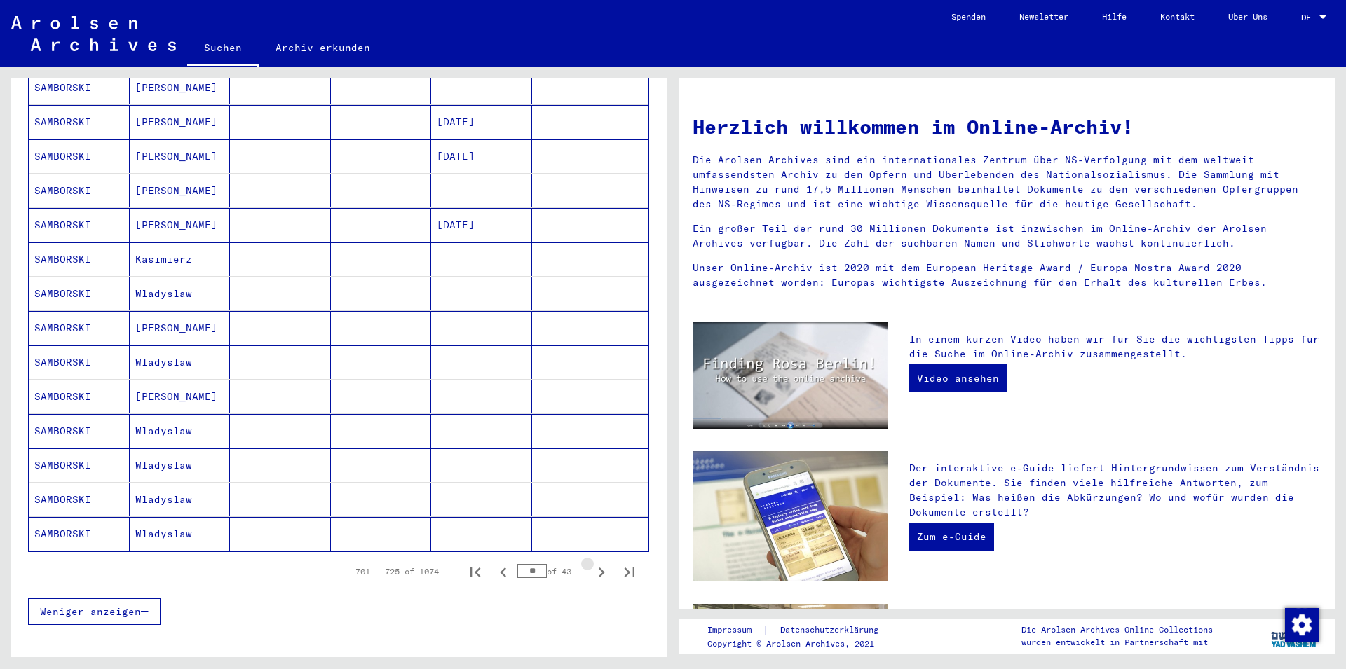
click at [592, 563] on icon "Next page" at bounding box center [602, 573] width 20 height 20
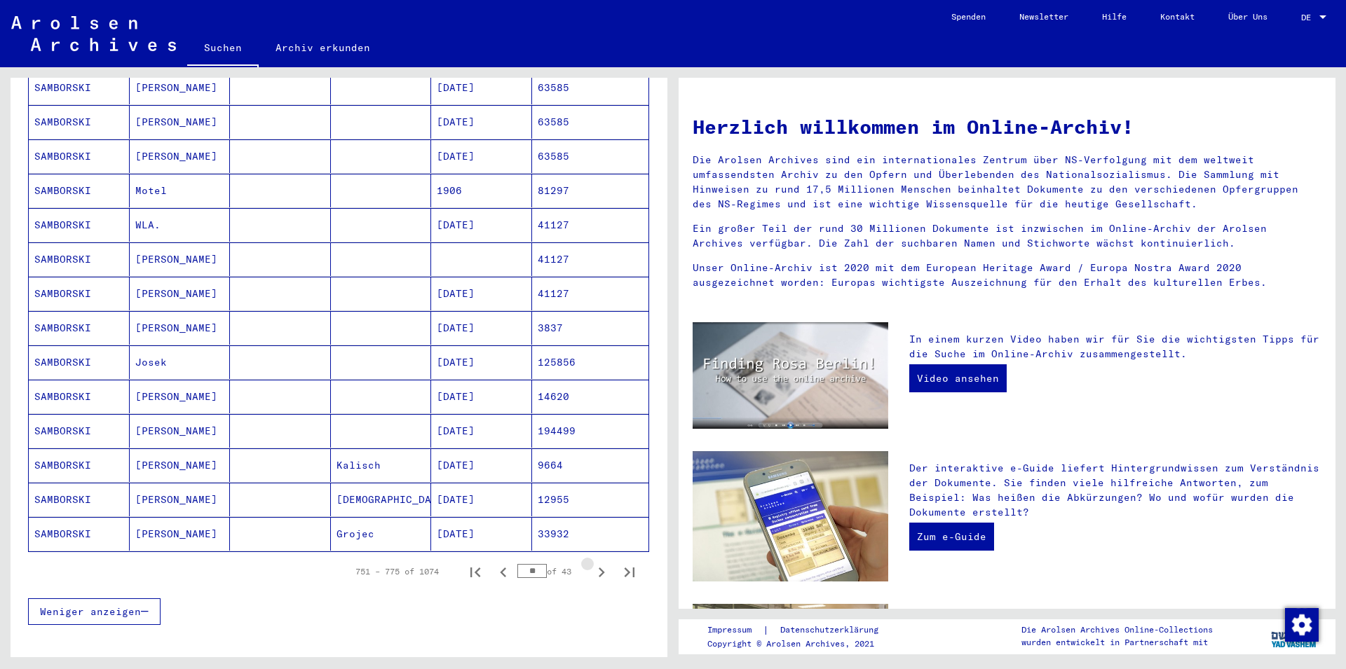
click at [592, 563] on icon "Next page" at bounding box center [602, 573] width 20 height 20
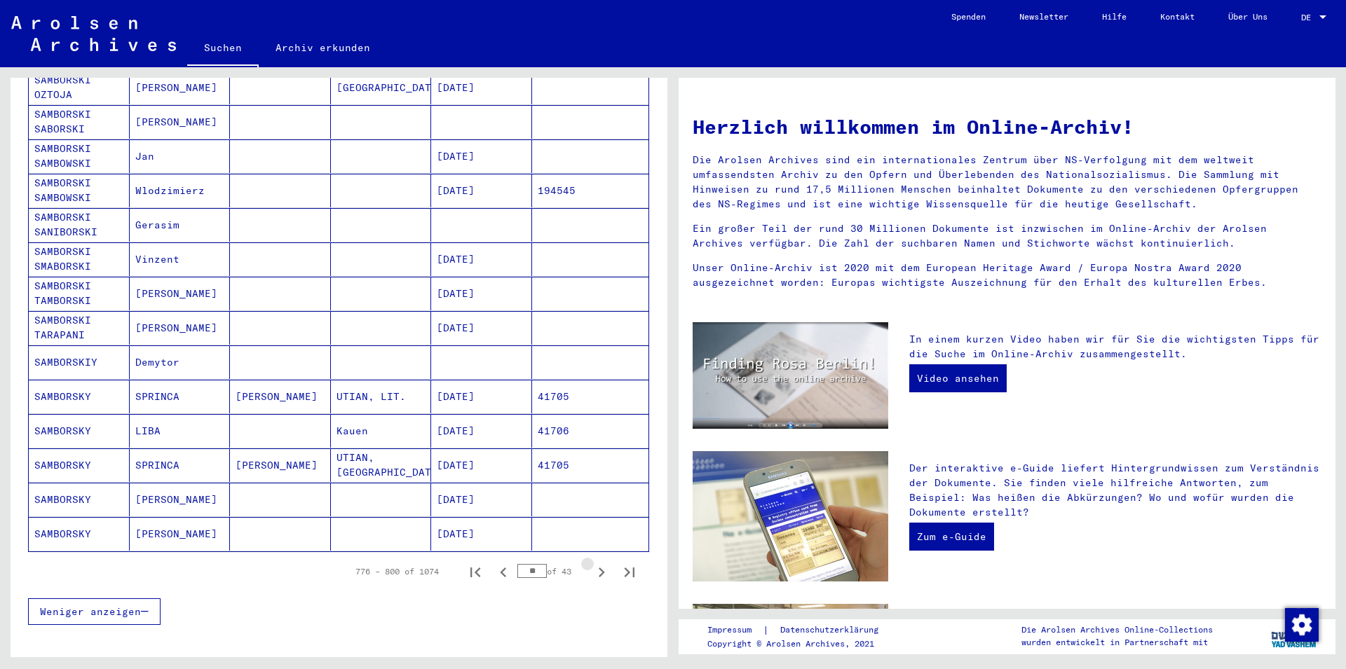
click at [592, 563] on icon "Next page" at bounding box center [602, 573] width 20 height 20
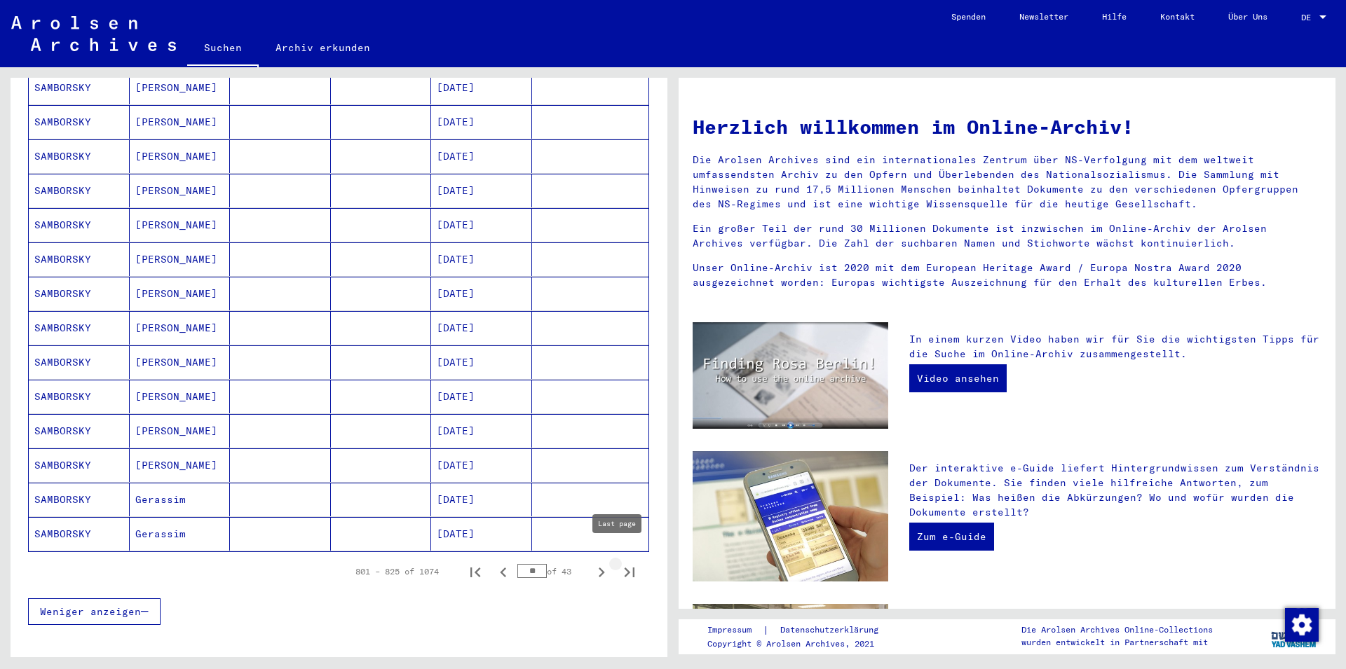
click at [620, 563] on icon "Last page" at bounding box center [630, 573] width 20 height 20
type input "**"
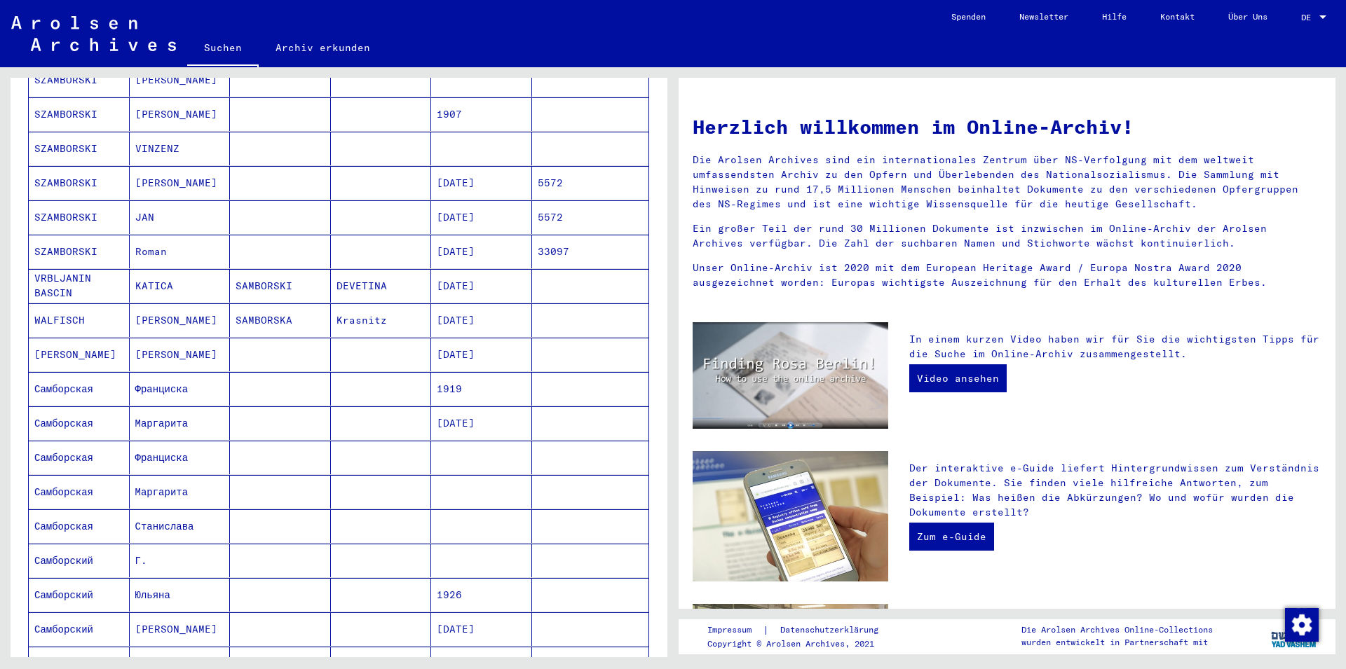
scroll to position [303, 0]
click at [372, 207] on mat-cell at bounding box center [381, 219] width 101 height 34
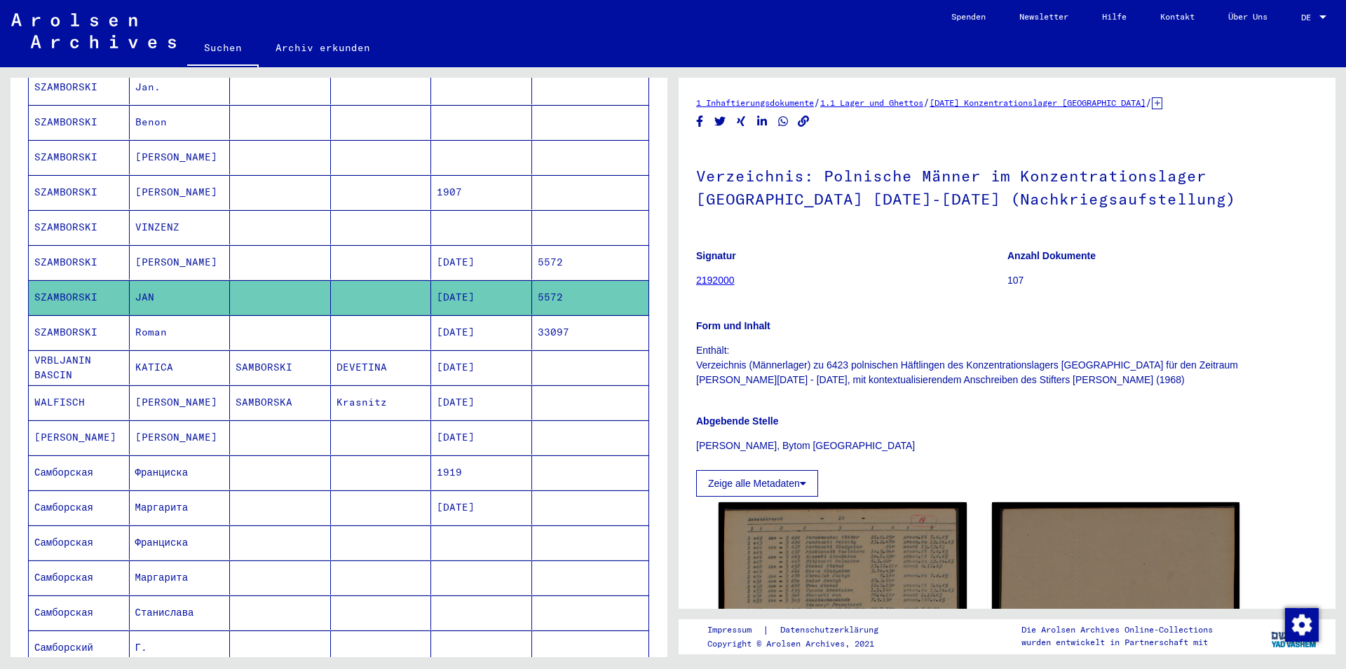
scroll to position [153, 0]
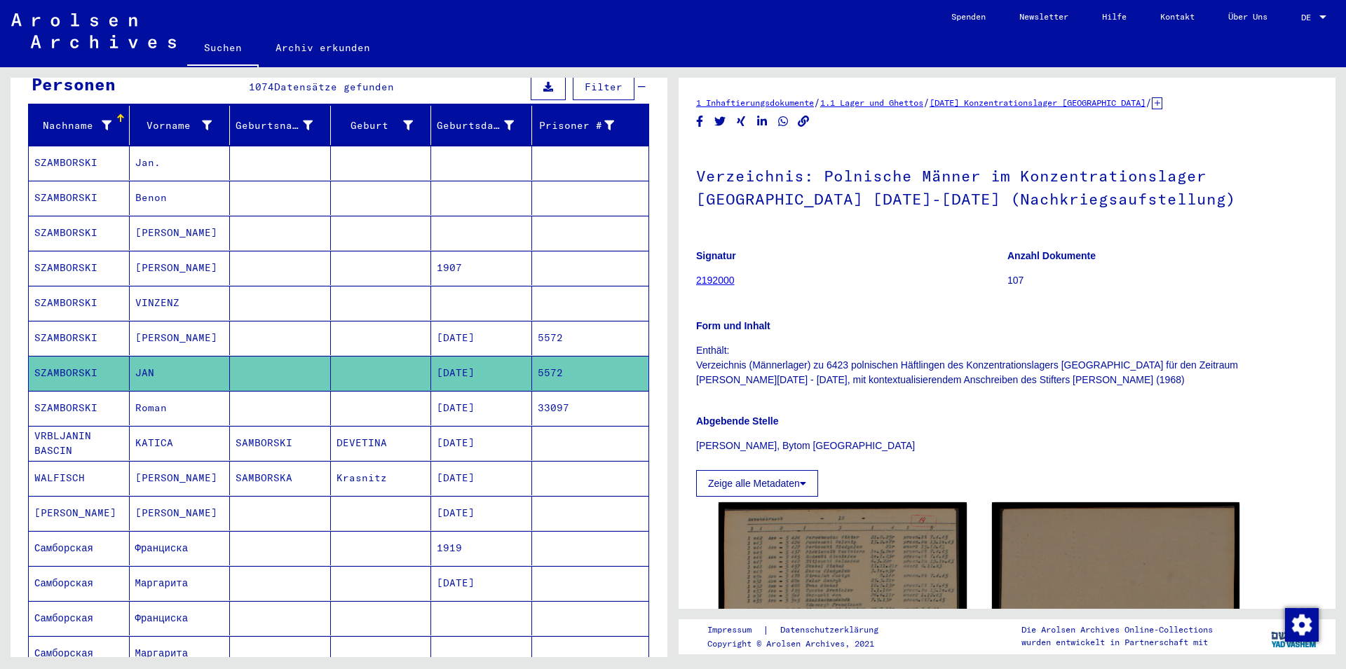
click at [158, 146] on mat-cell "Jan." at bounding box center [180, 163] width 101 height 34
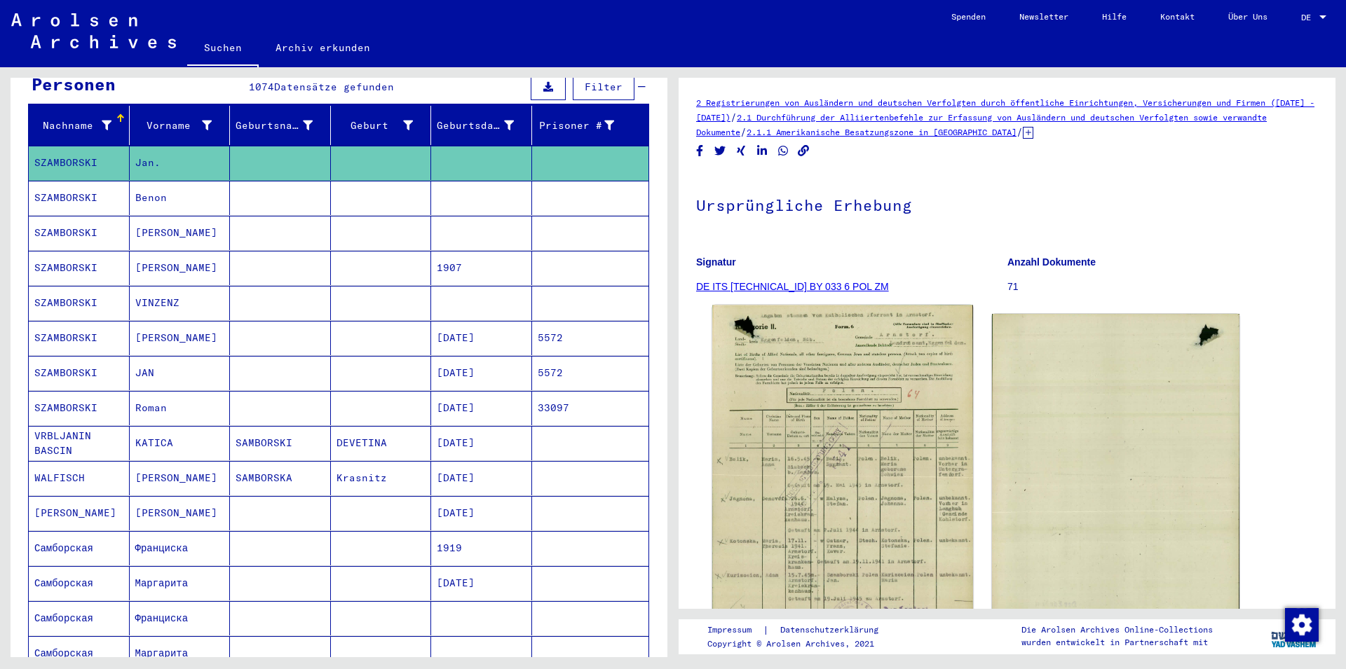
click at [818, 423] on img at bounding box center [842, 486] width 260 height 360
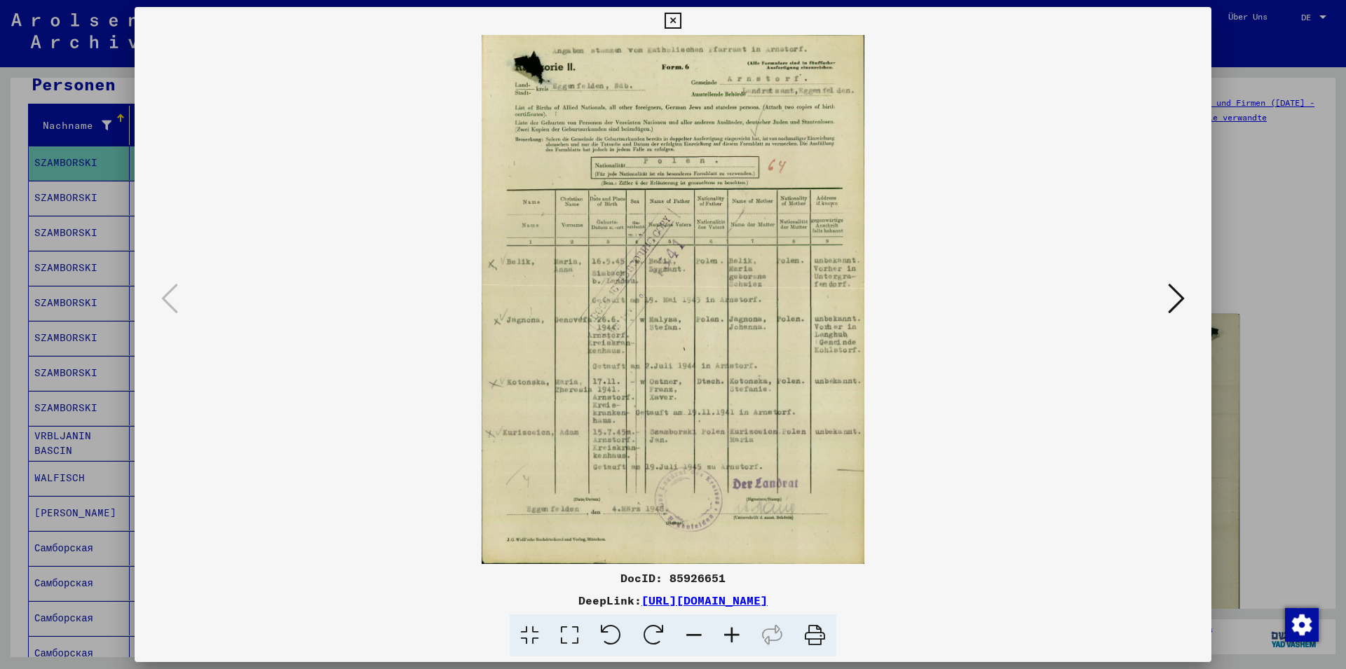
click at [1190, 289] on div at bounding box center [673, 299] width 1077 height 529
click at [1184, 299] on icon at bounding box center [1176, 299] width 17 height 34
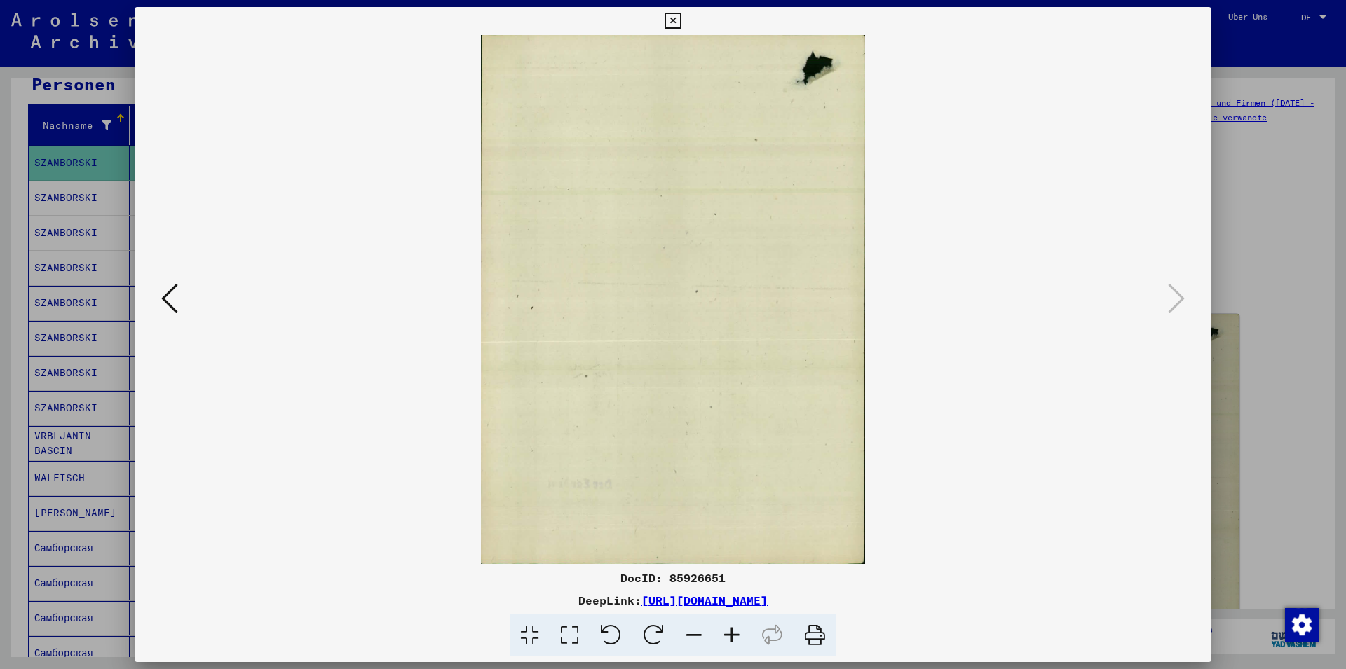
click at [165, 311] on icon at bounding box center [169, 299] width 17 height 34
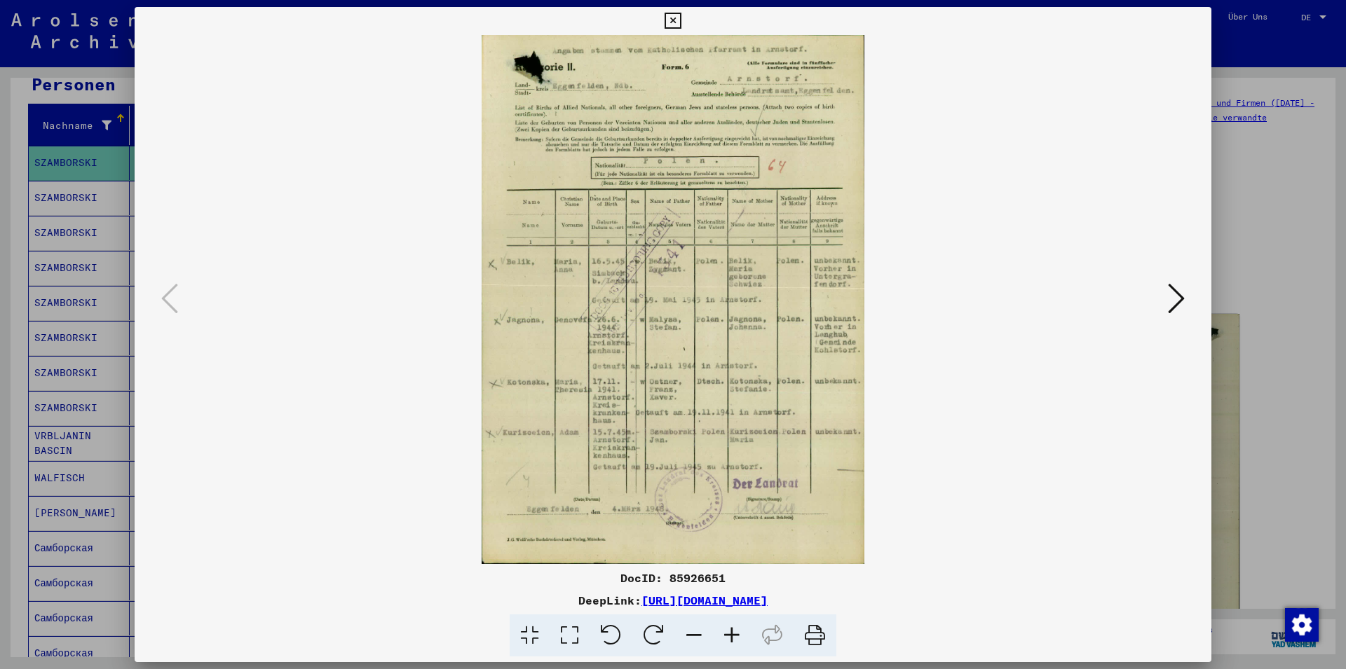
click at [681, 20] on icon at bounding box center [673, 21] width 16 height 17
